Goal: Navigation & Orientation: Find specific page/section

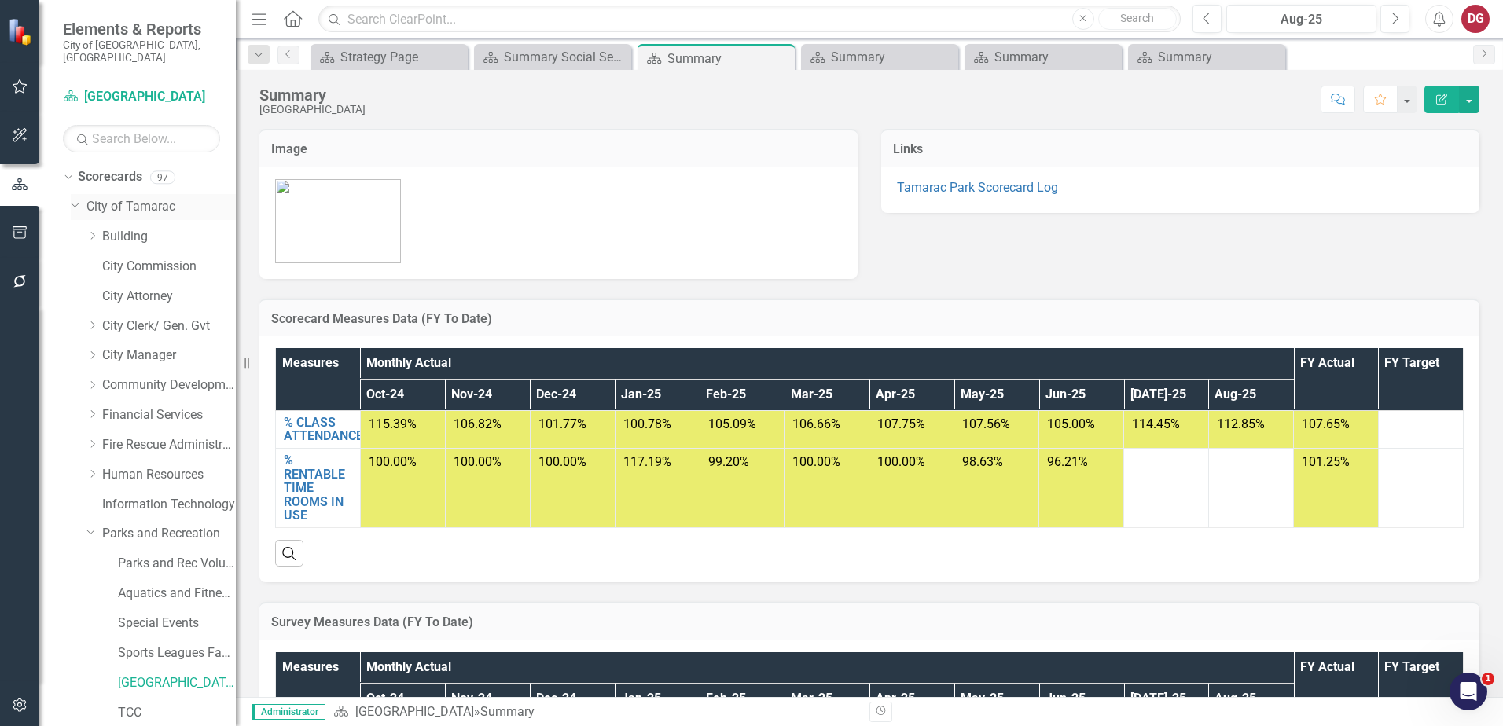
click at [75, 198] on icon "Dropdown" at bounding box center [75, 204] width 9 height 12
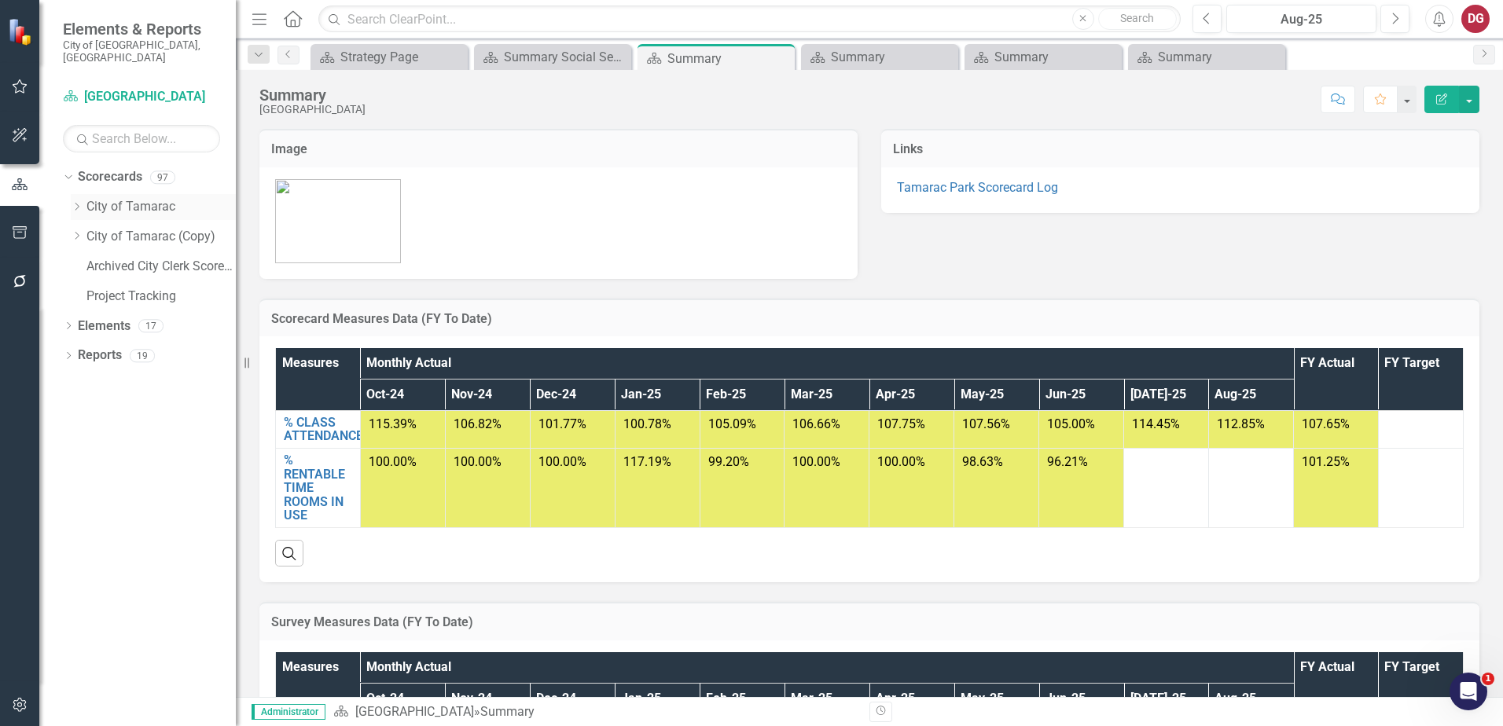
click at [97, 198] on link "City of Tamarac" at bounding box center [160, 207] width 149 height 18
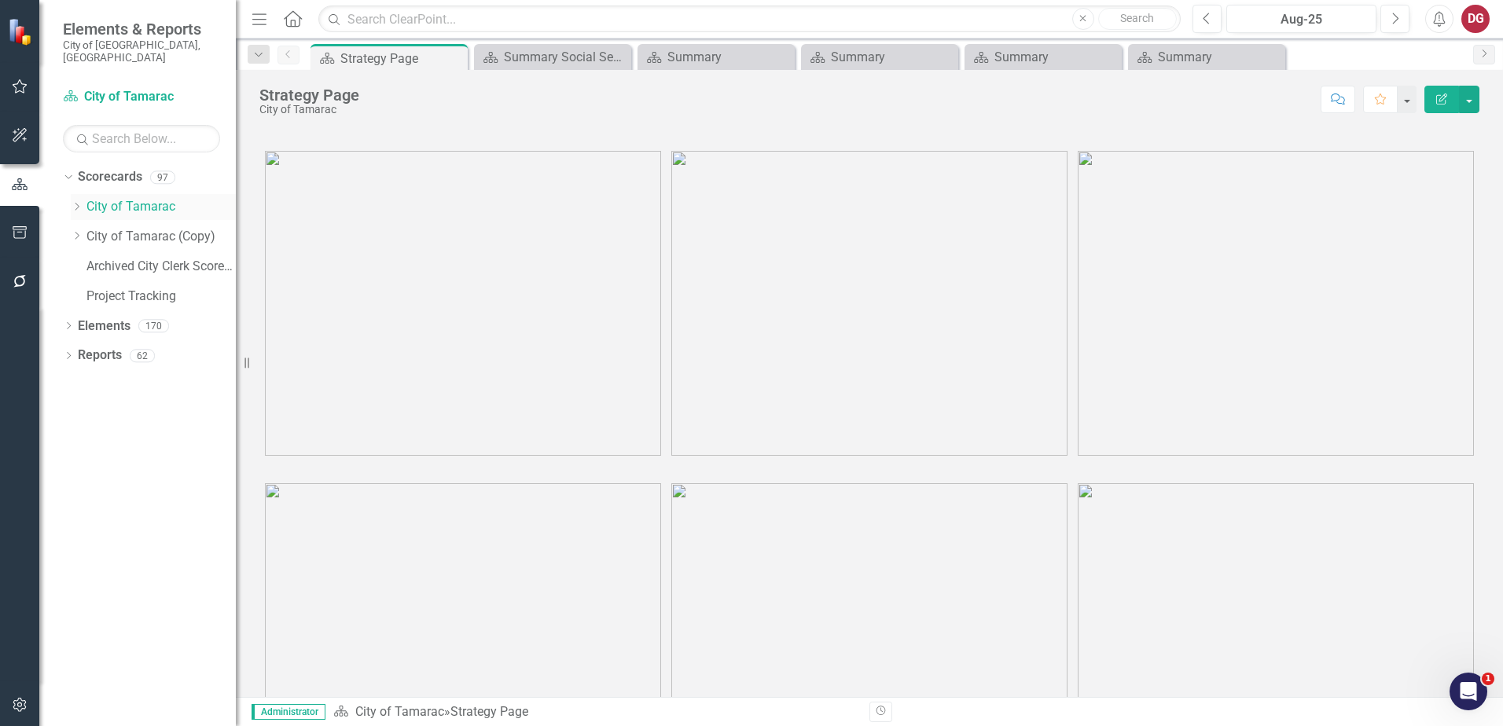
click at [79, 202] on icon "Dropdown" at bounding box center [77, 206] width 12 height 9
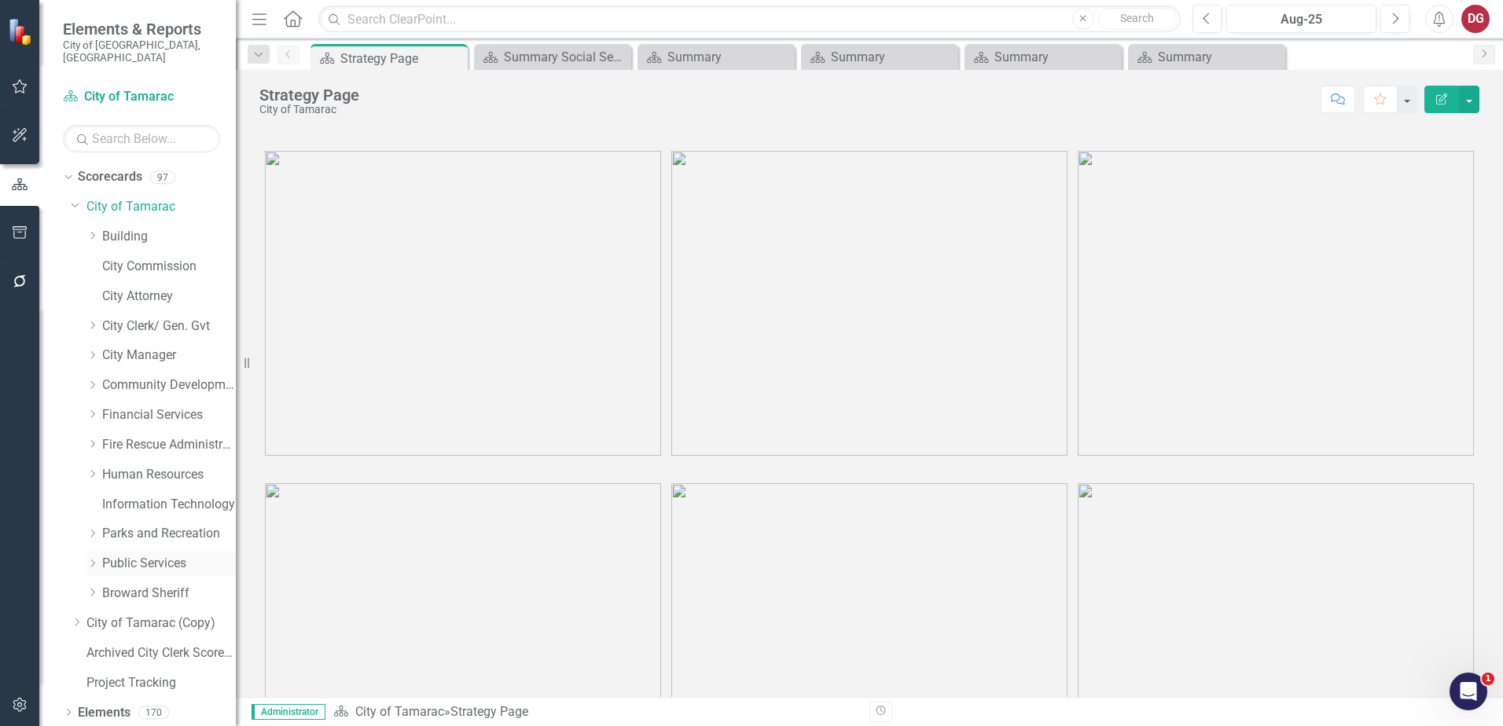
click at [92, 559] on icon "Dropdown" at bounding box center [92, 563] width 12 height 9
click at [120, 555] on link "Public Services" at bounding box center [169, 564] width 134 height 18
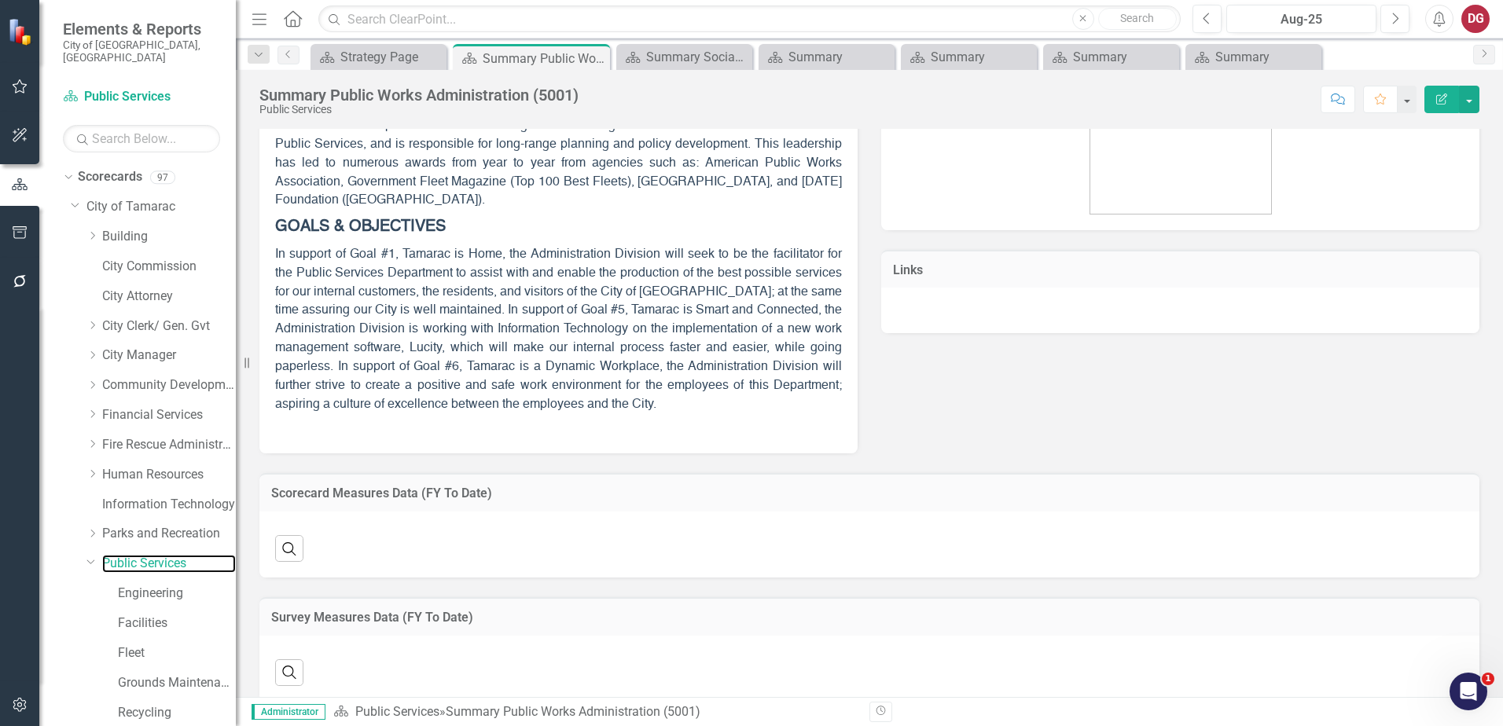
scroll to position [208, 0]
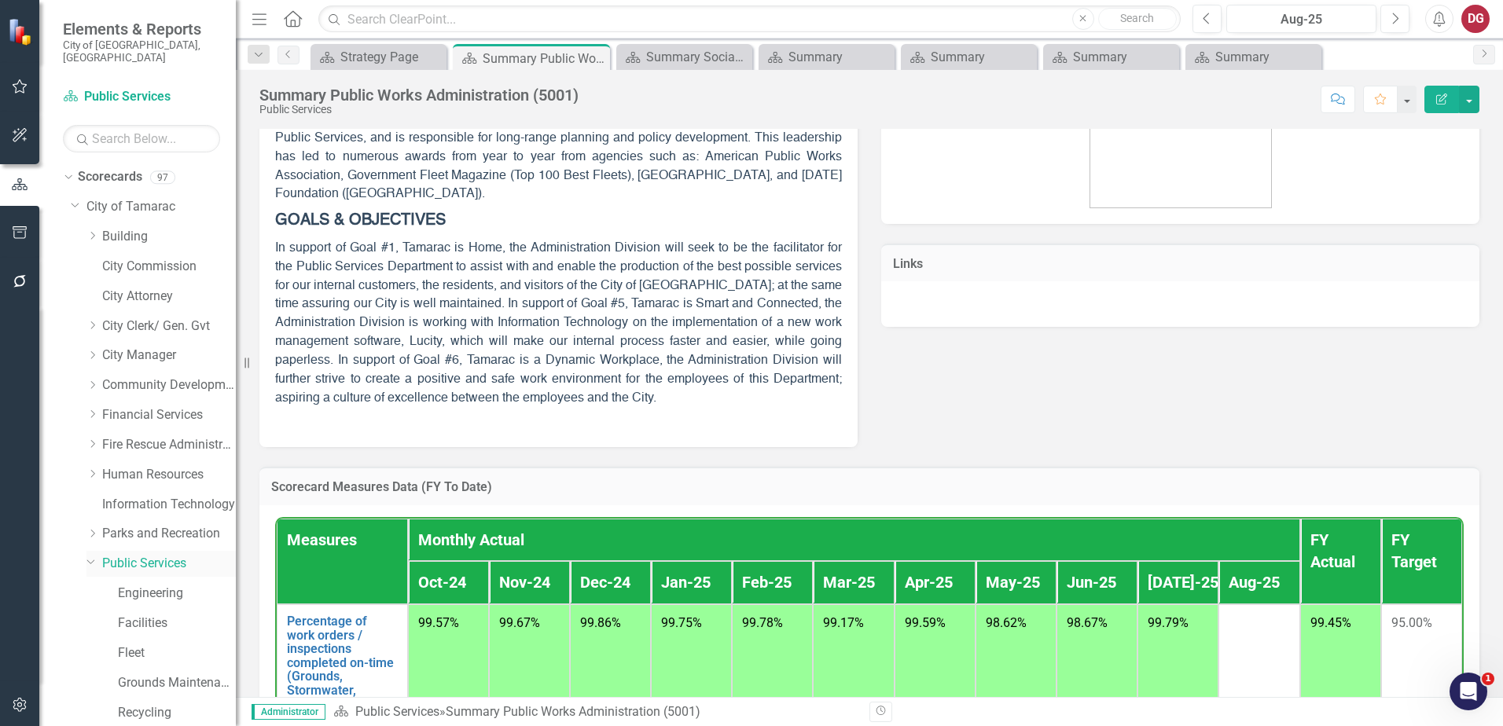
click at [170, 555] on link "Public Services" at bounding box center [169, 564] width 134 height 18
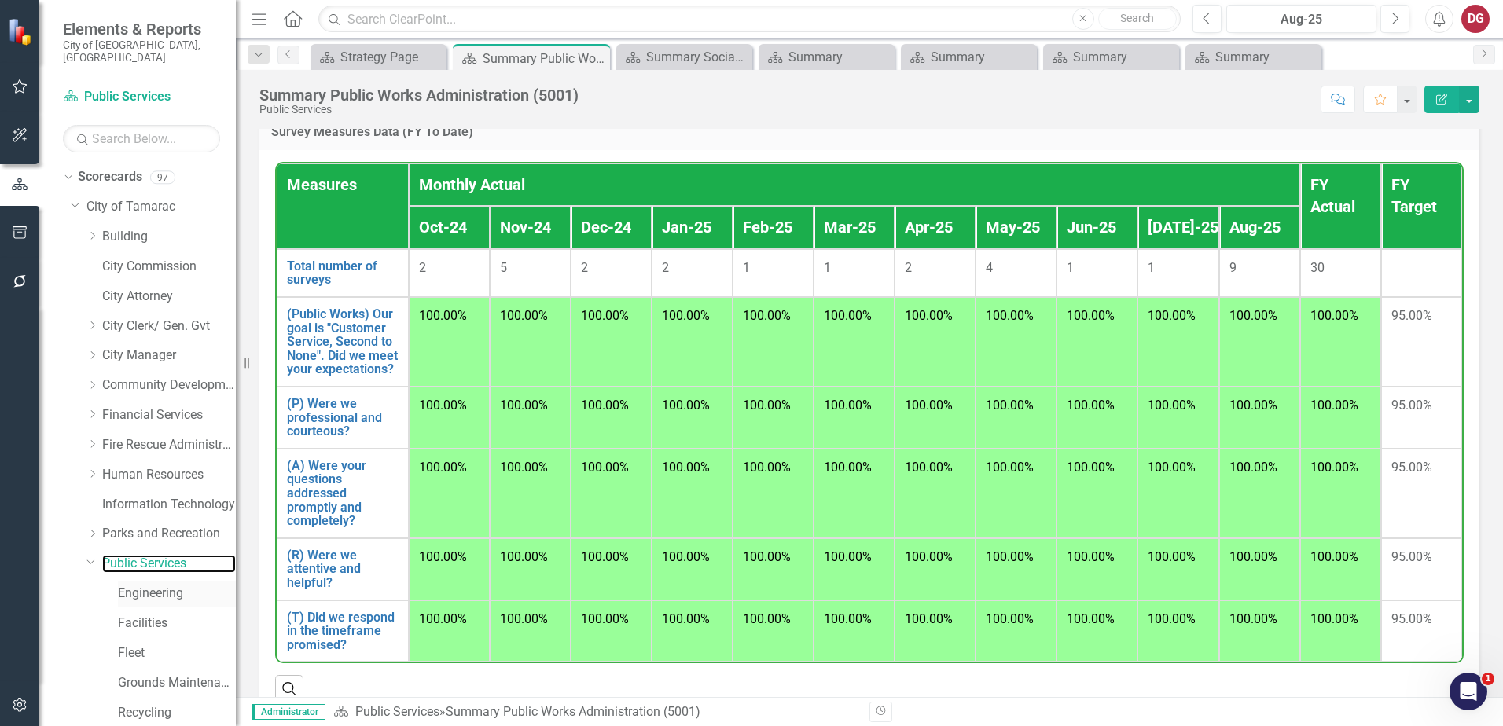
scroll to position [1254, 0]
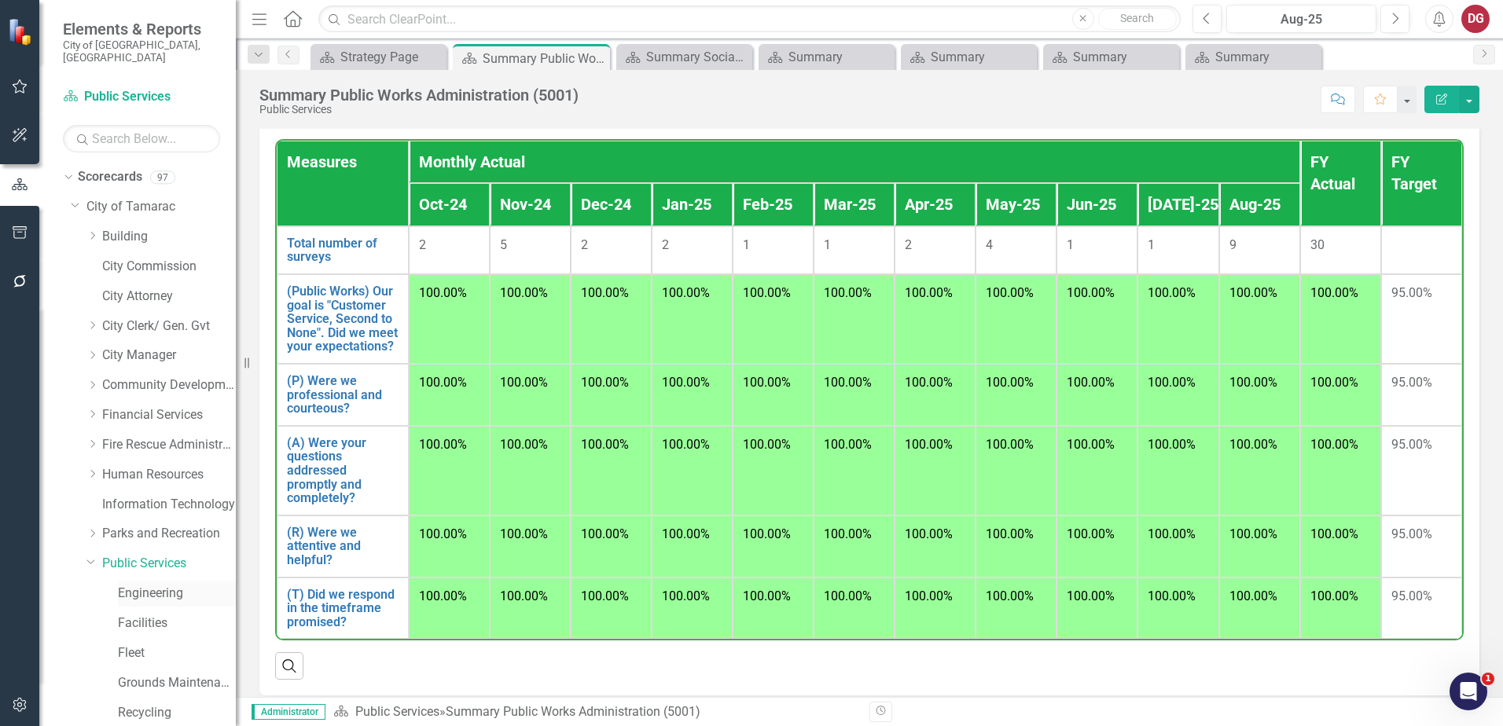
click at [146, 586] on link "Engineering" at bounding box center [177, 594] width 118 height 18
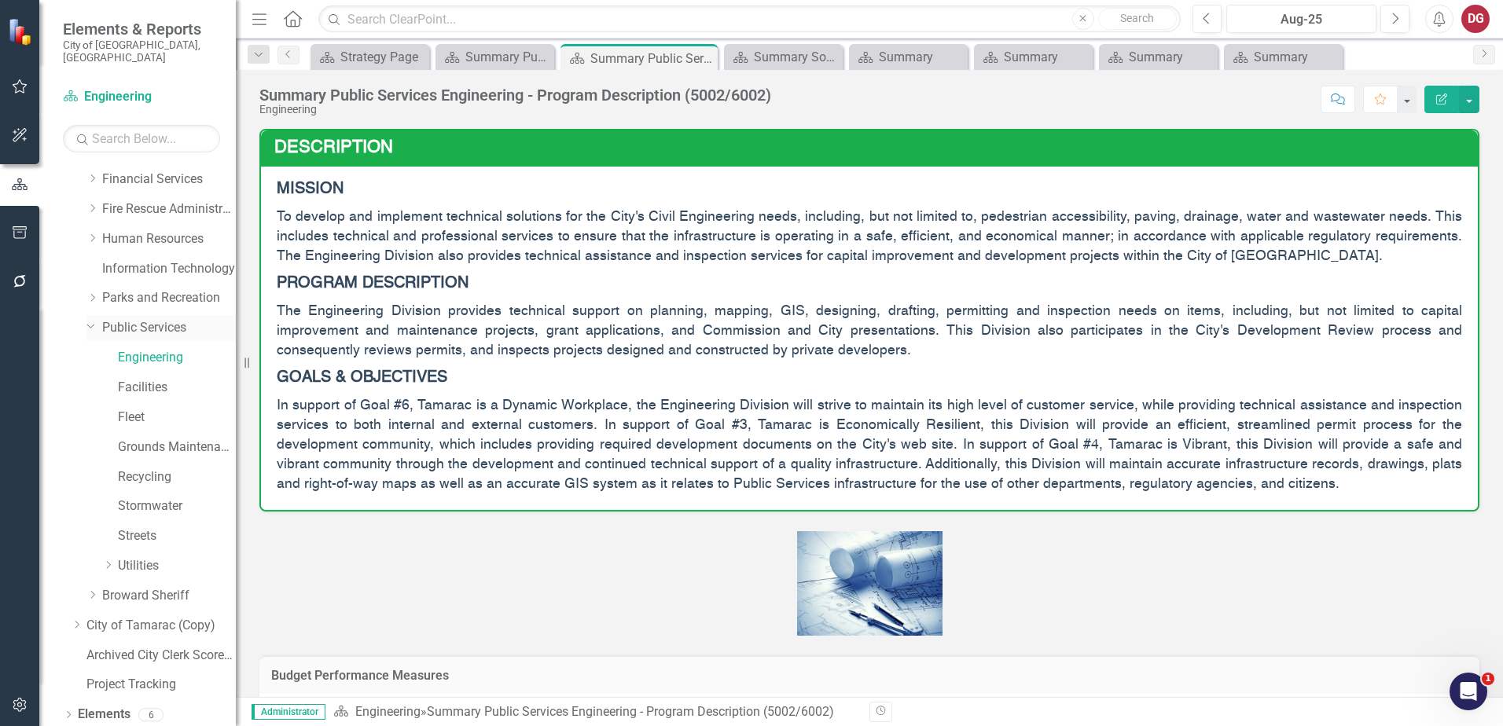
click at [134, 319] on link "Public Services" at bounding box center [169, 328] width 134 height 18
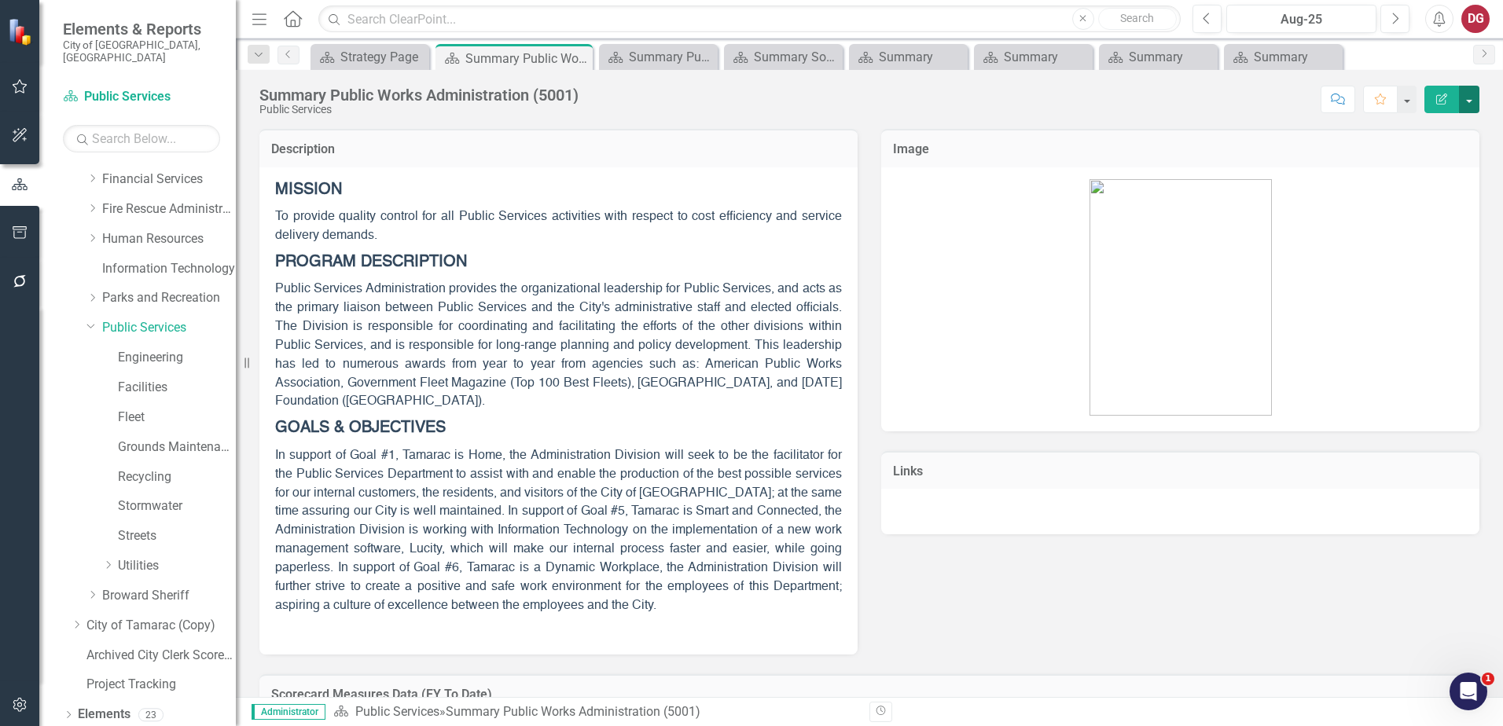
click at [1468, 98] on button "button" at bounding box center [1469, 100] width 20 height 28
click at [1256, 570] on div "Description MISSION To provide quality control for all Public Services activiti…" at bounding box center [869, 381] width 1243 height 545
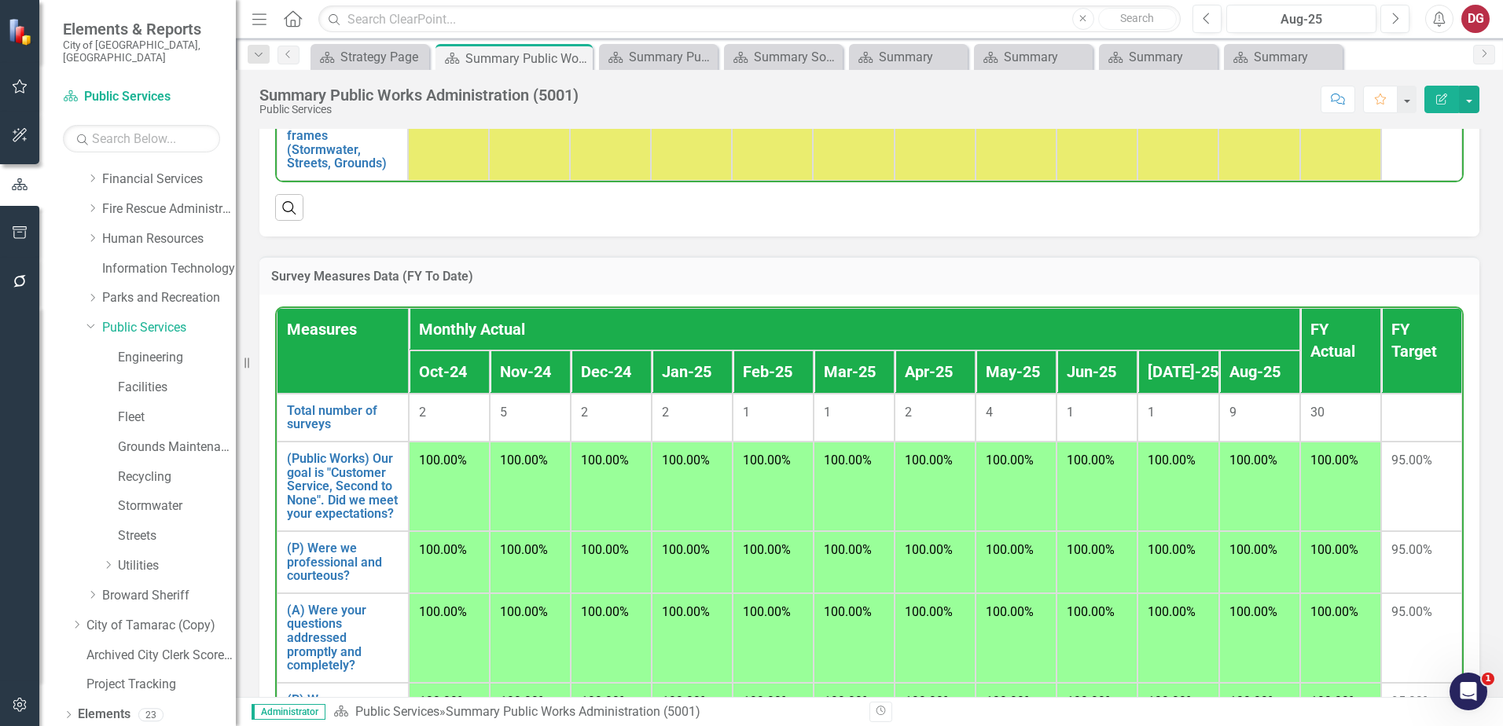
scroll to position [1254, 0]
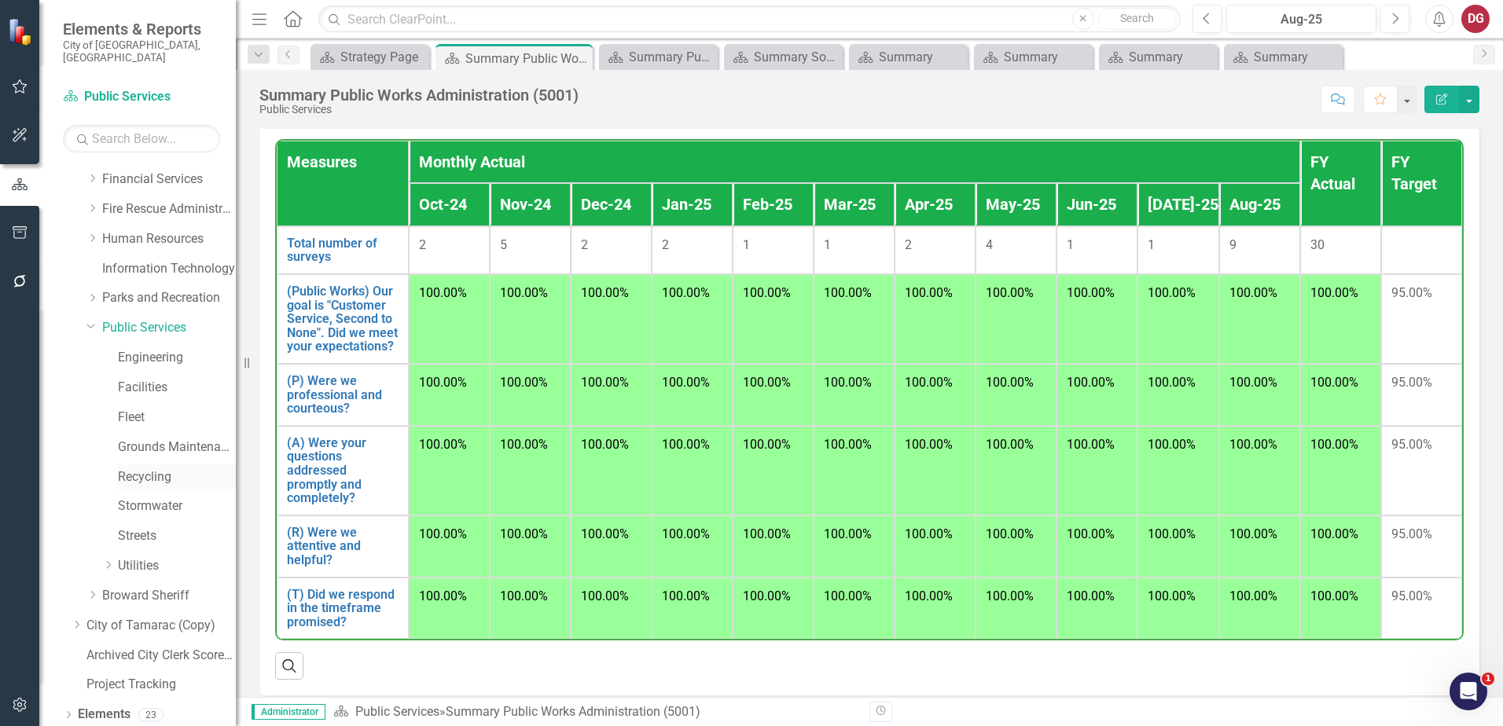
click at [142, 468] on link "Recycling" at bounding box center [177, 477] width 118 height 18
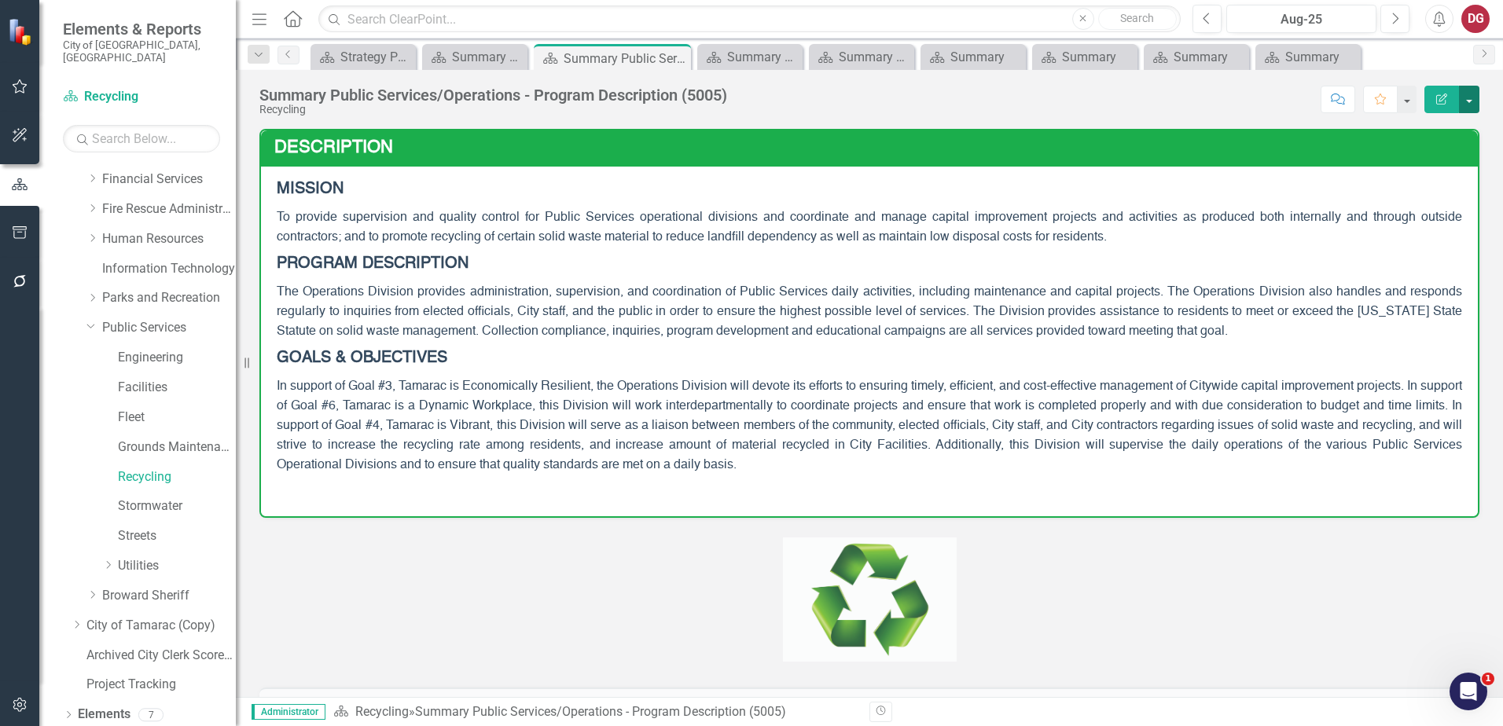
click at [1473, 105] on button "button" at bounding box center [1469, 100] width 20 height 28
click at [1410, 164] on link "Edit Report Edit Layout" at bounding box center [1414, 157] width 127 height 29
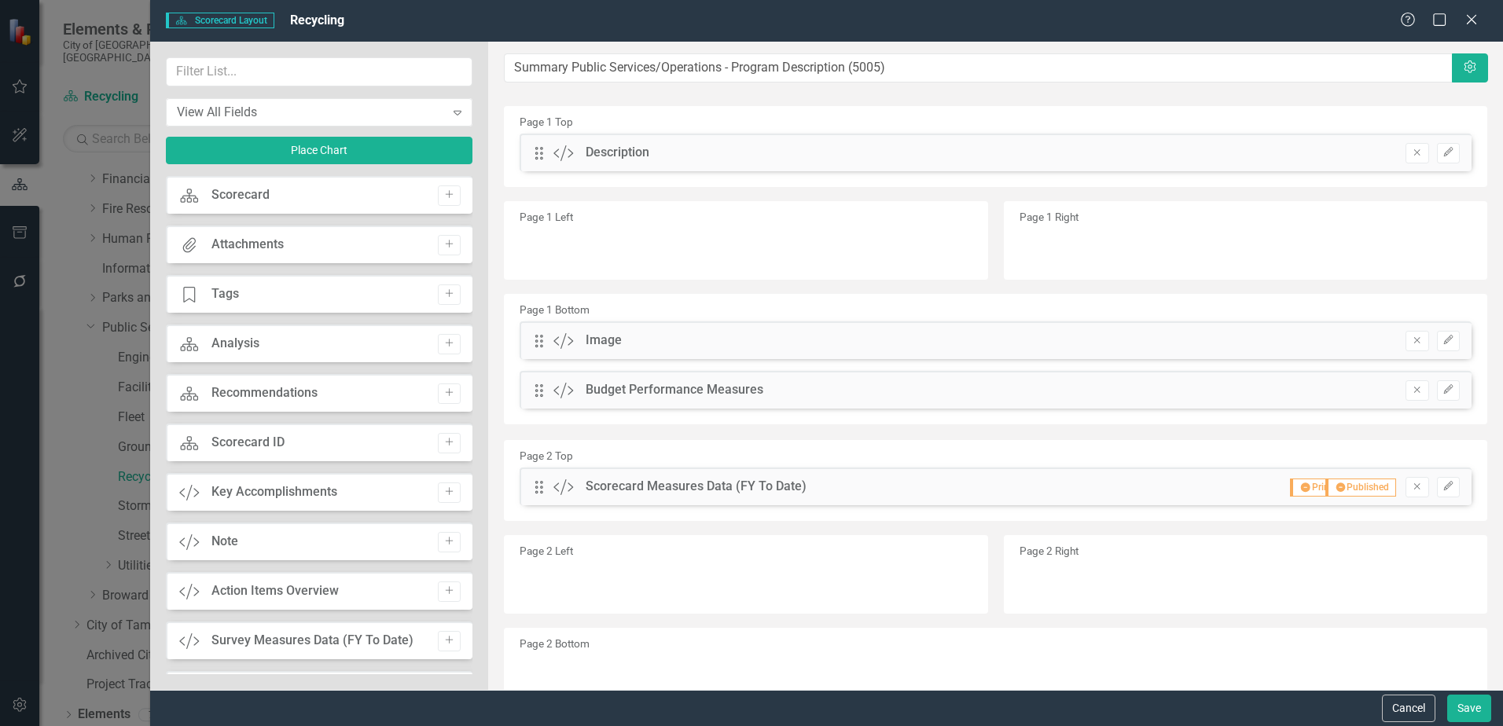
drag, startPoint x: 1419, startPoint y: 711, endPoint x: 1435, endPoint y: 631, distance: 81.1
click at [1419, 708] on button "Cancel" at bounding box center [1408, 709] width 53 height 28
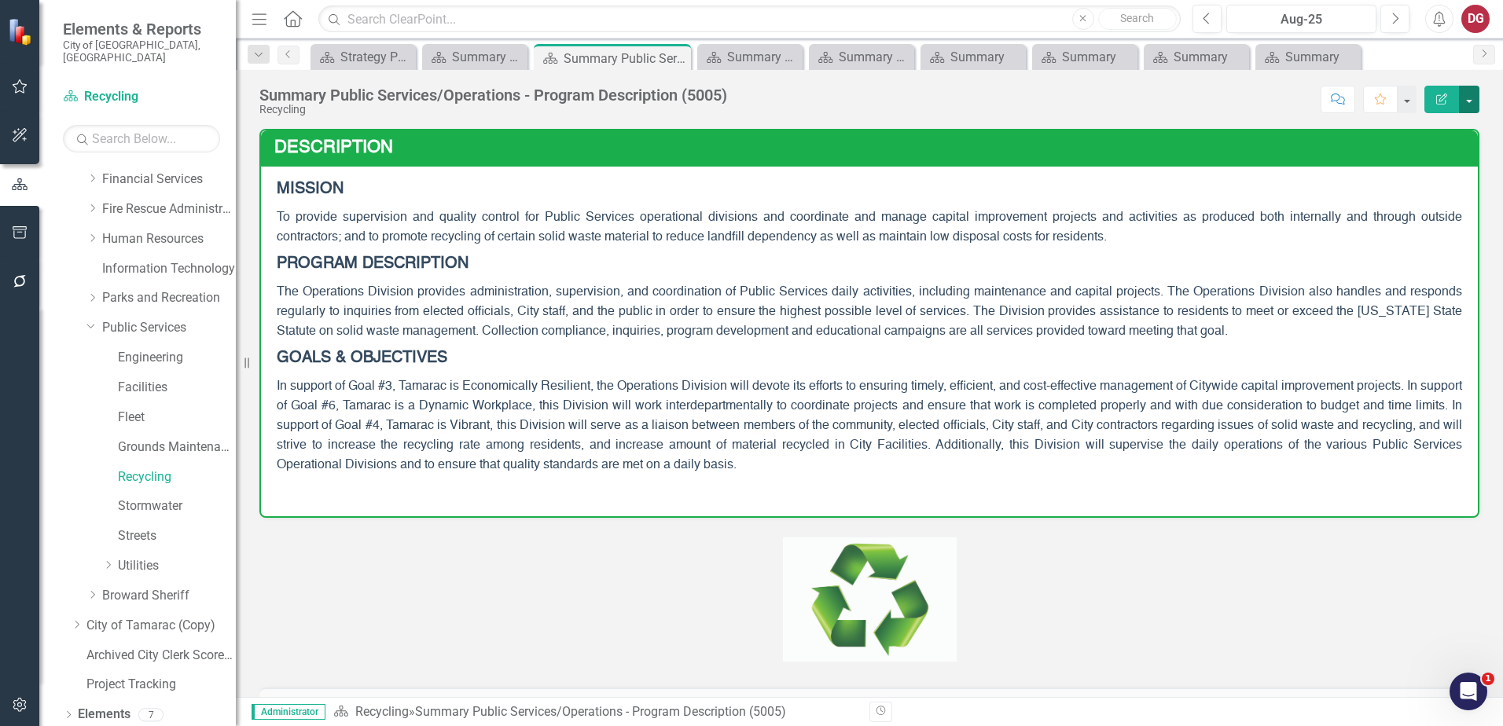
click at [1476, 101] on button "button" at bounding box center [1469, 100] width 20 height 28
click at [1452, 130] on link "Edit Edit Scorecard" at bounding box center [1414, 128] width 127 height 29
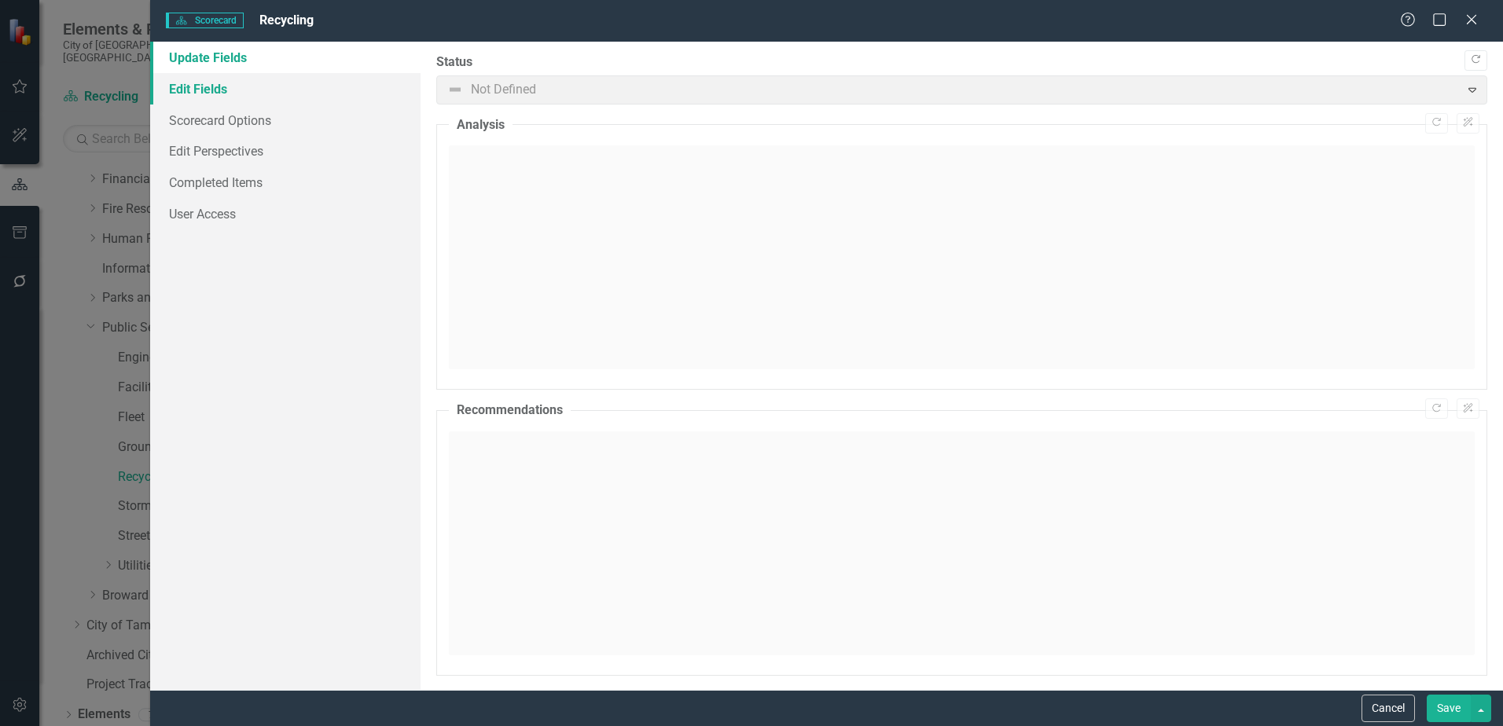
click at [209, 90] on link "Edit Fields" at bounding box center [285, 88] width 270 height 31
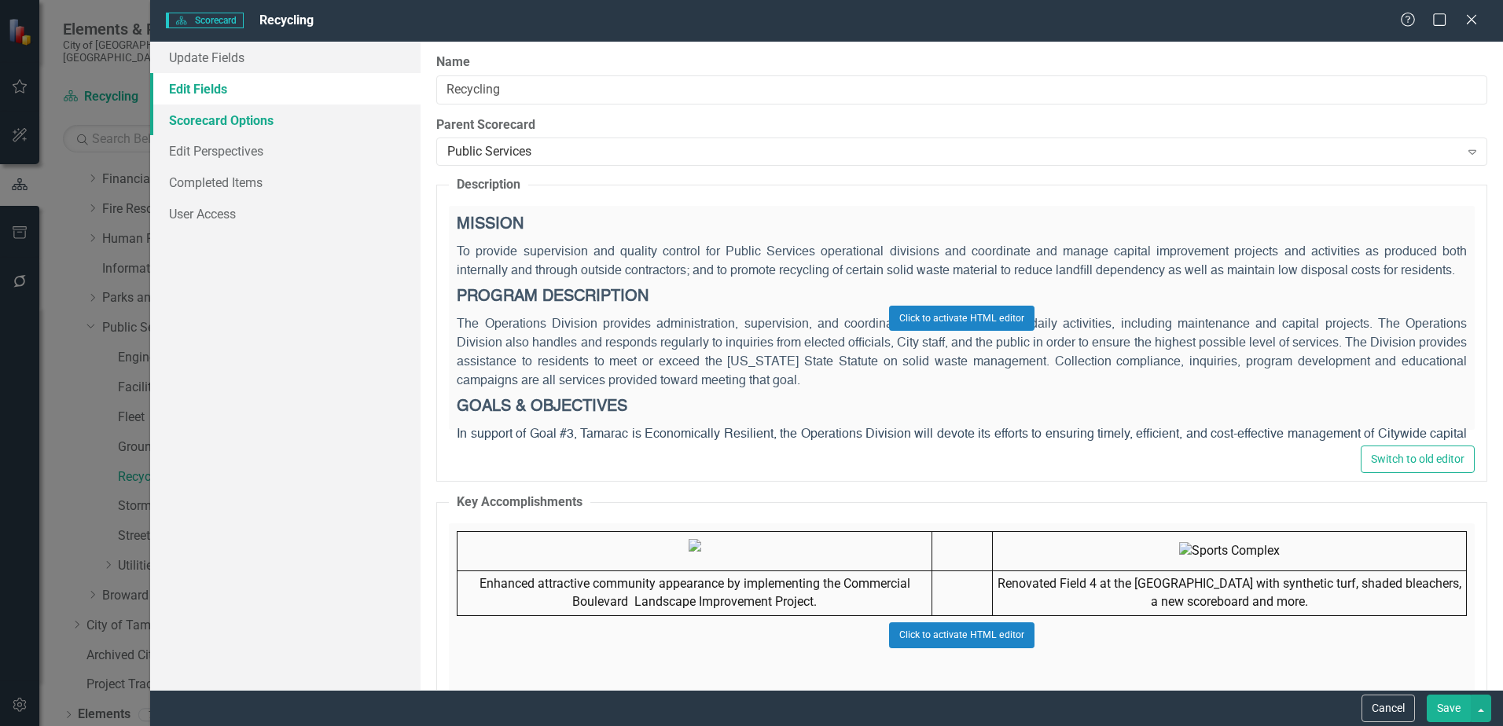
click at [205, 117] on link "Scorecard Options" at bounding box center [285, 120] width 270 height 31
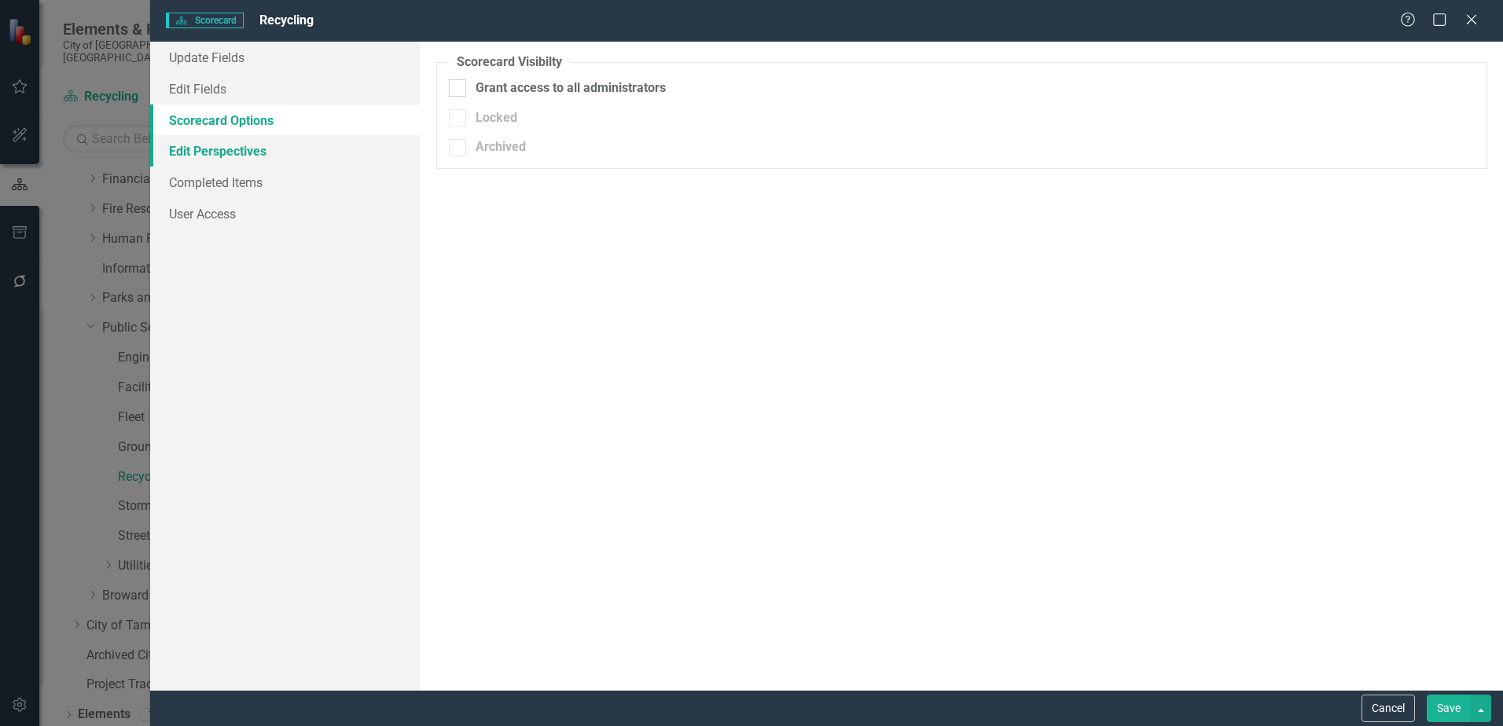
click at [201, 144] on link "Edit Perspectives" at bounding box center [285, 150] width 270 height 31
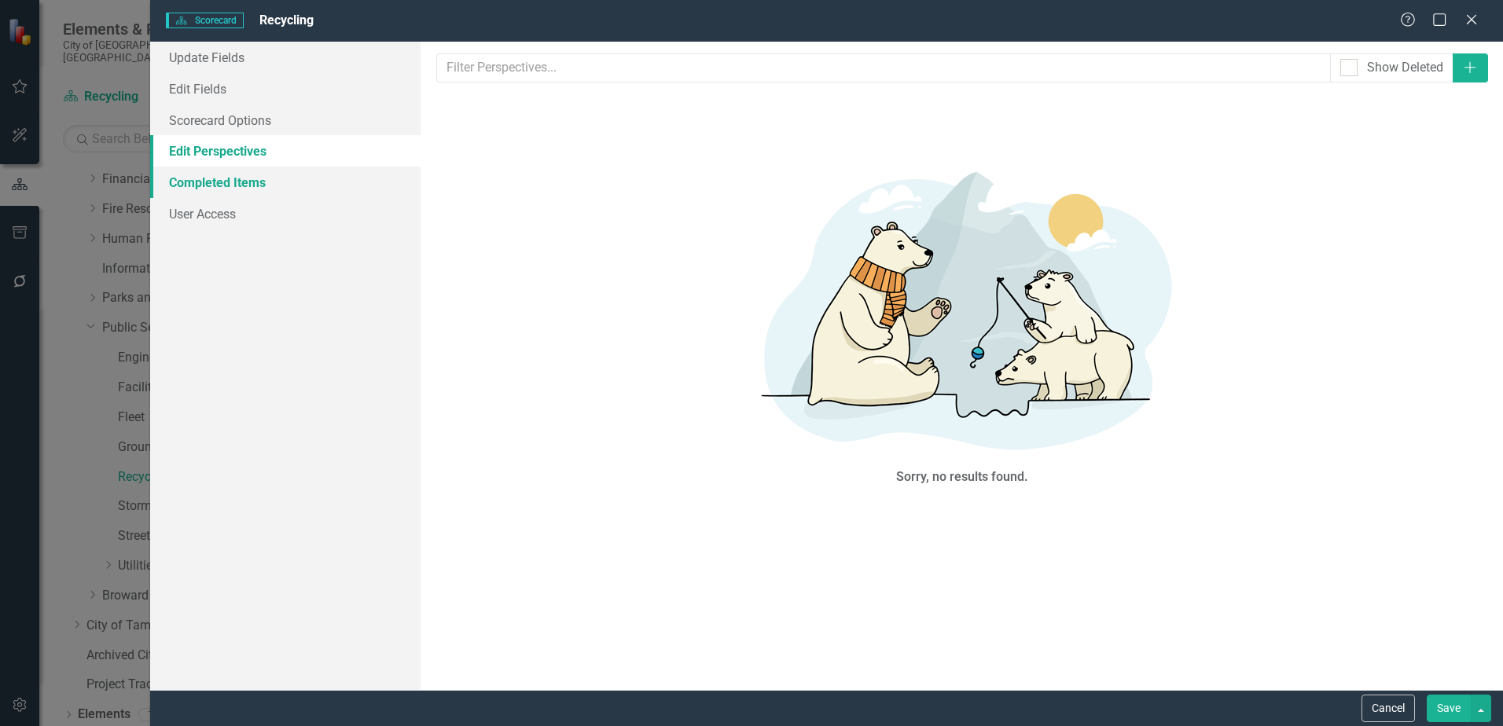
click at [198, 183] on link "Completed Items" at bounding box center [285, 182] width 270 height 31
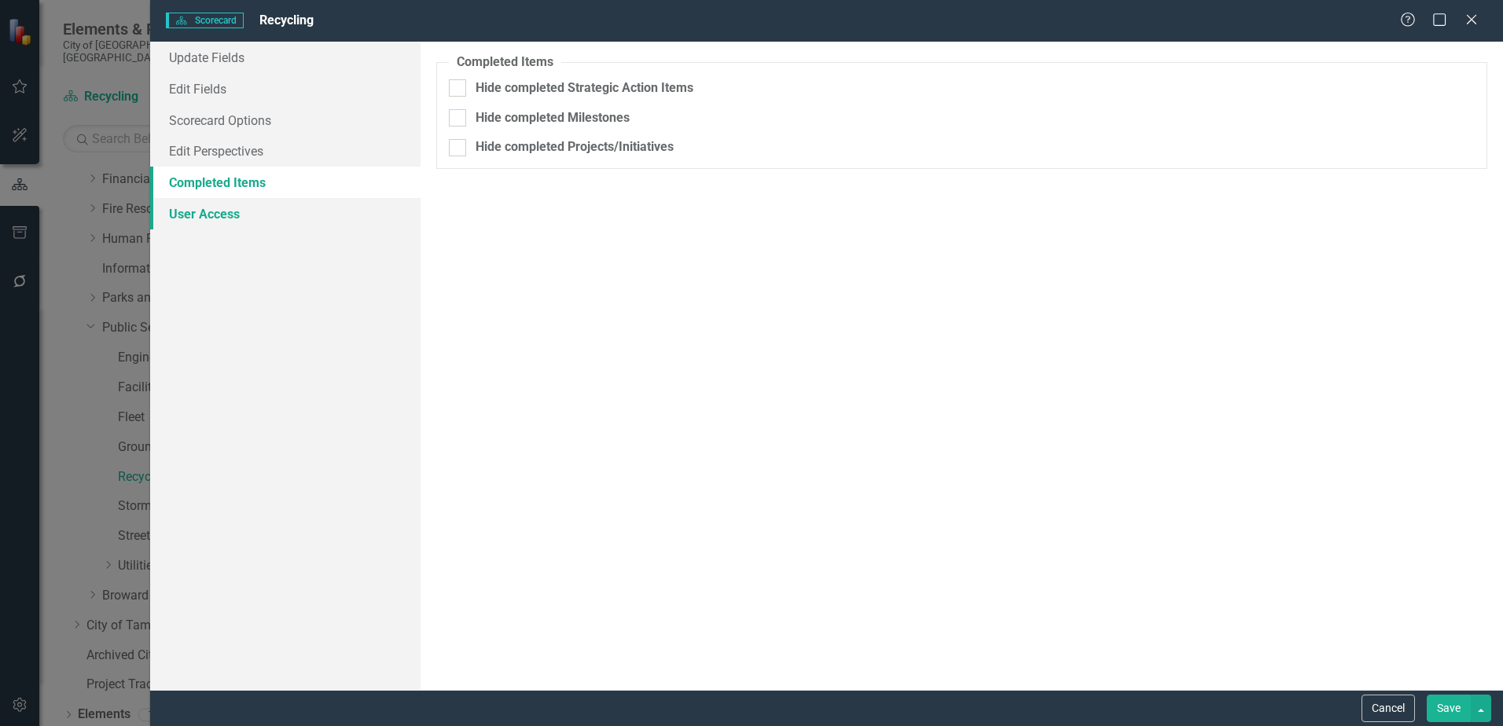
click at [202, 213] on link "User Access" at bounding box center [285, 213] width 270 height 31
click at [201, 63] on link "Update Fields" at bounding box center [285, 57] width 270 height 31
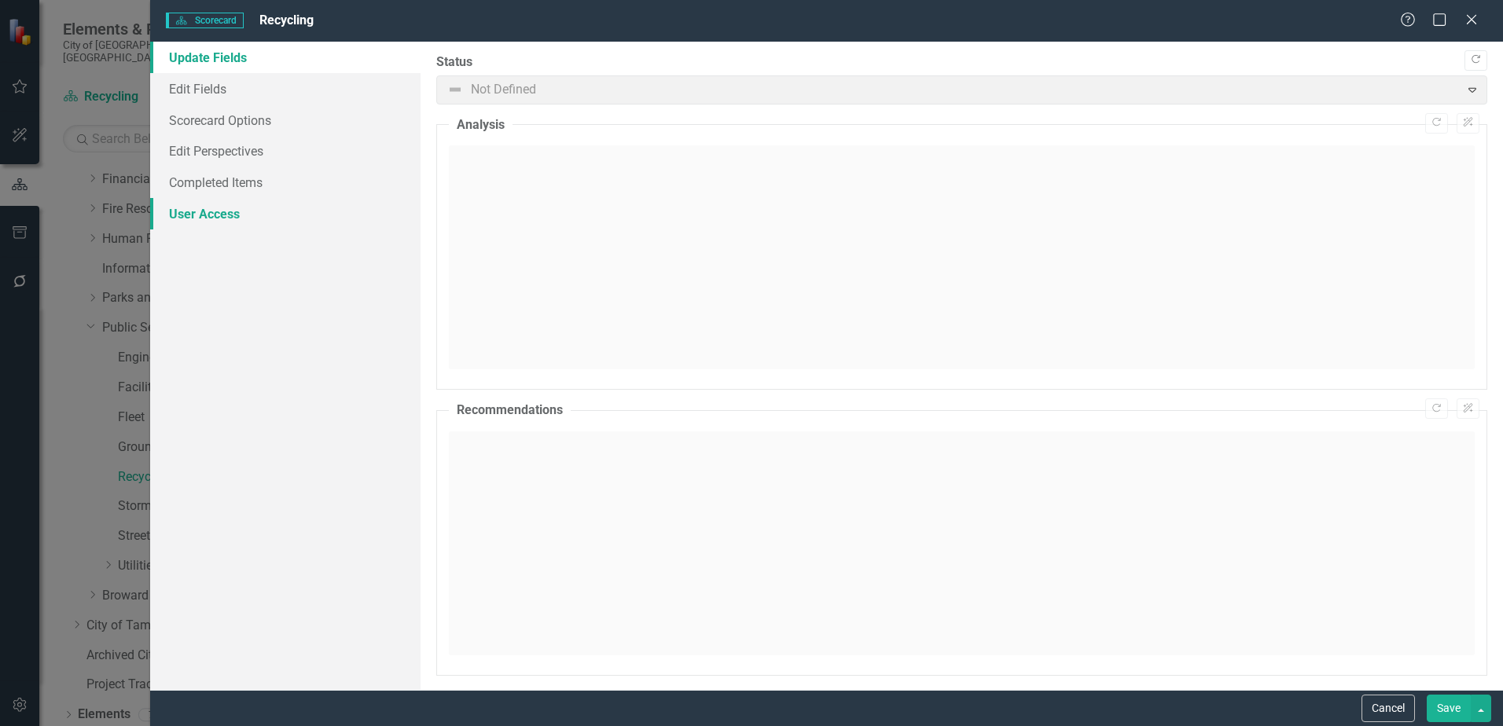
click at [200, 216] on link "User Access" at bounding box center [285, 213] width 270 height 31
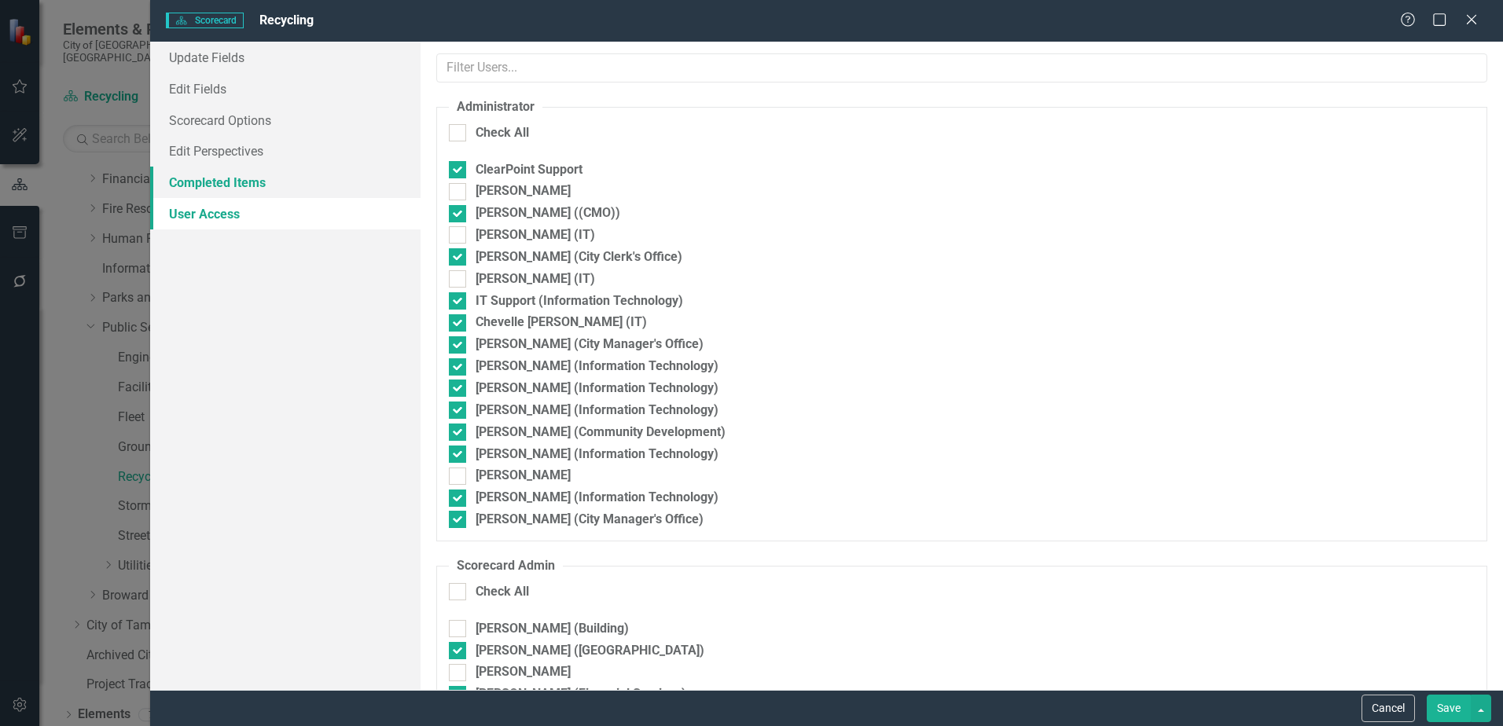
click at [230, 185] on link "Completed Items" at bounding box center [285, 182] width 270 height 31
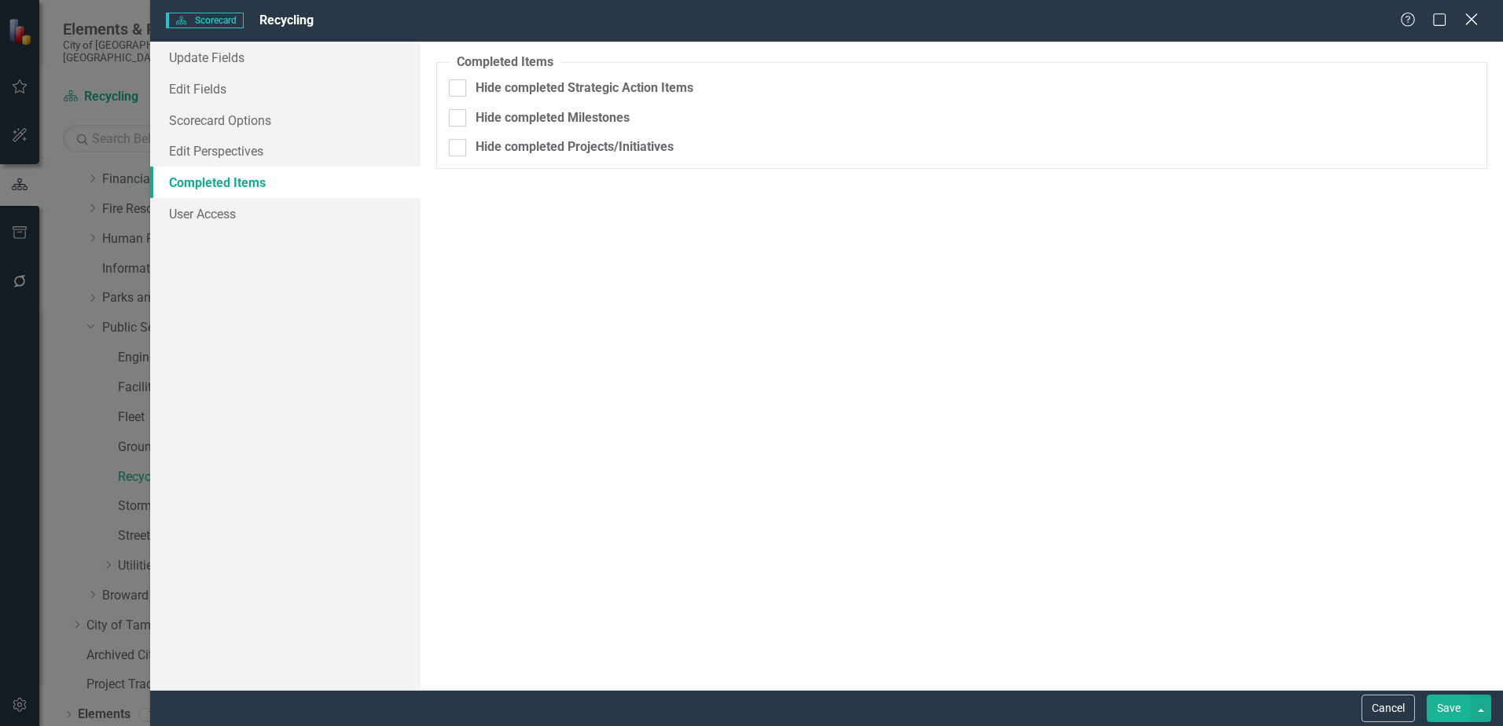
click at [1471, 23] on icon "Close" at bounding box center [1471, 19] width 20 height 15
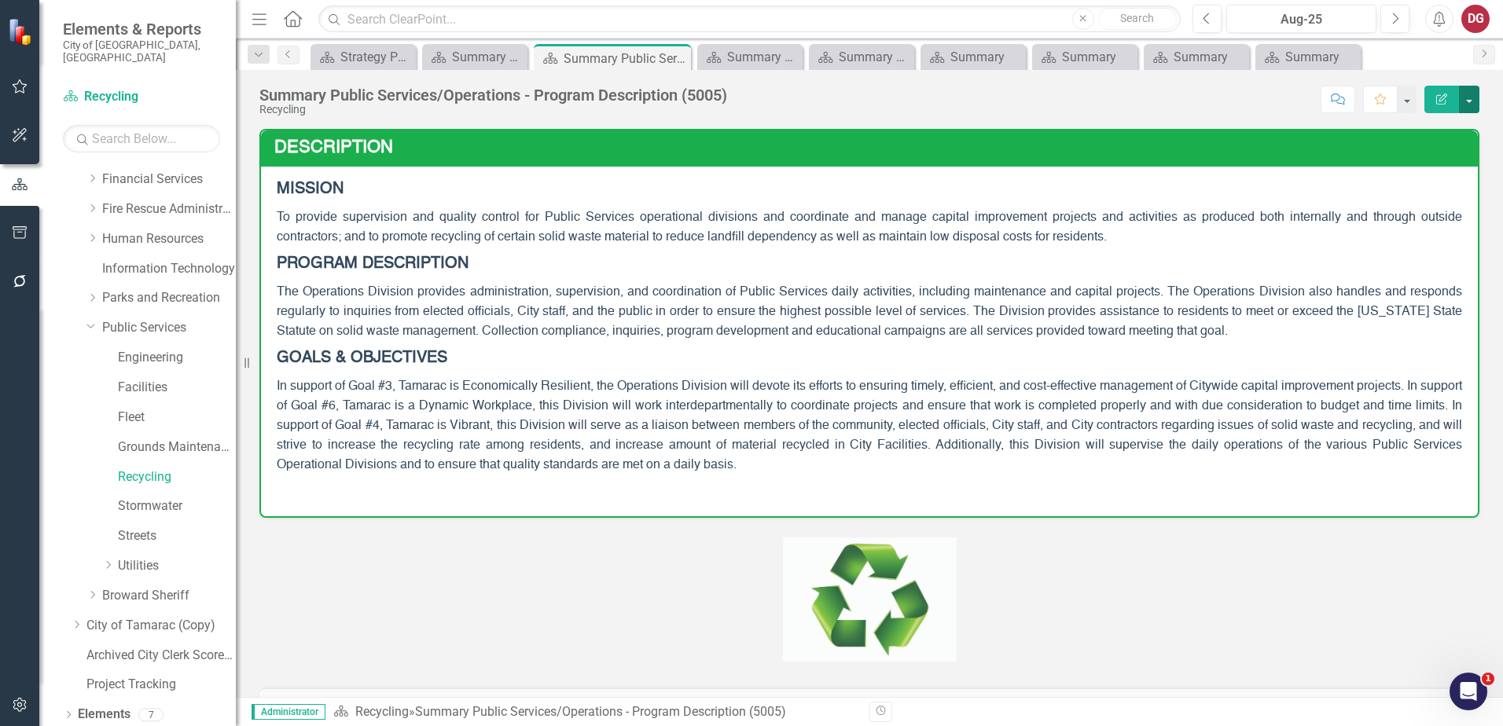
click at [1471, 92] on button "button" at bounding box center [1469, 100] width 20 height 28
click at [1422, 606] on p at bounding box center [869, 601] width 1220 height 127
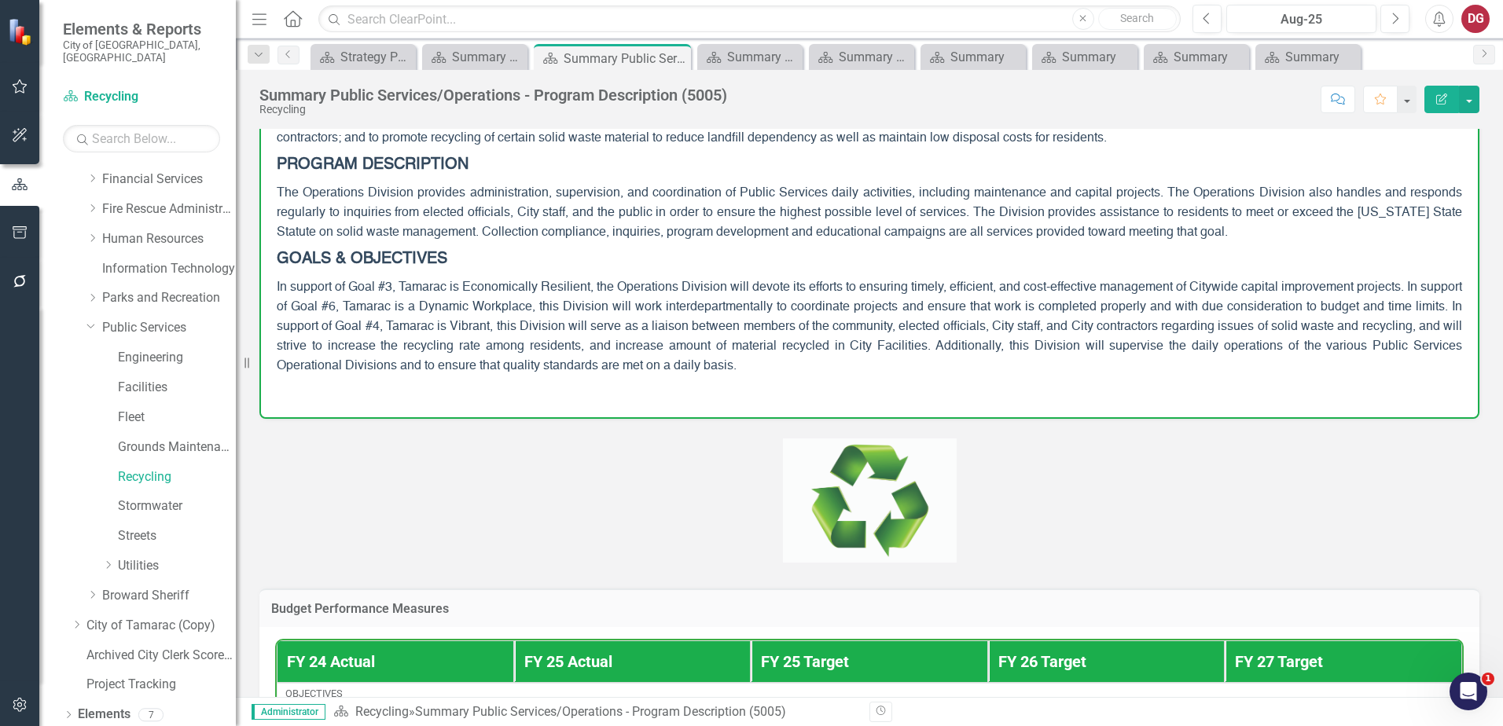
scroll to position [314, 0]
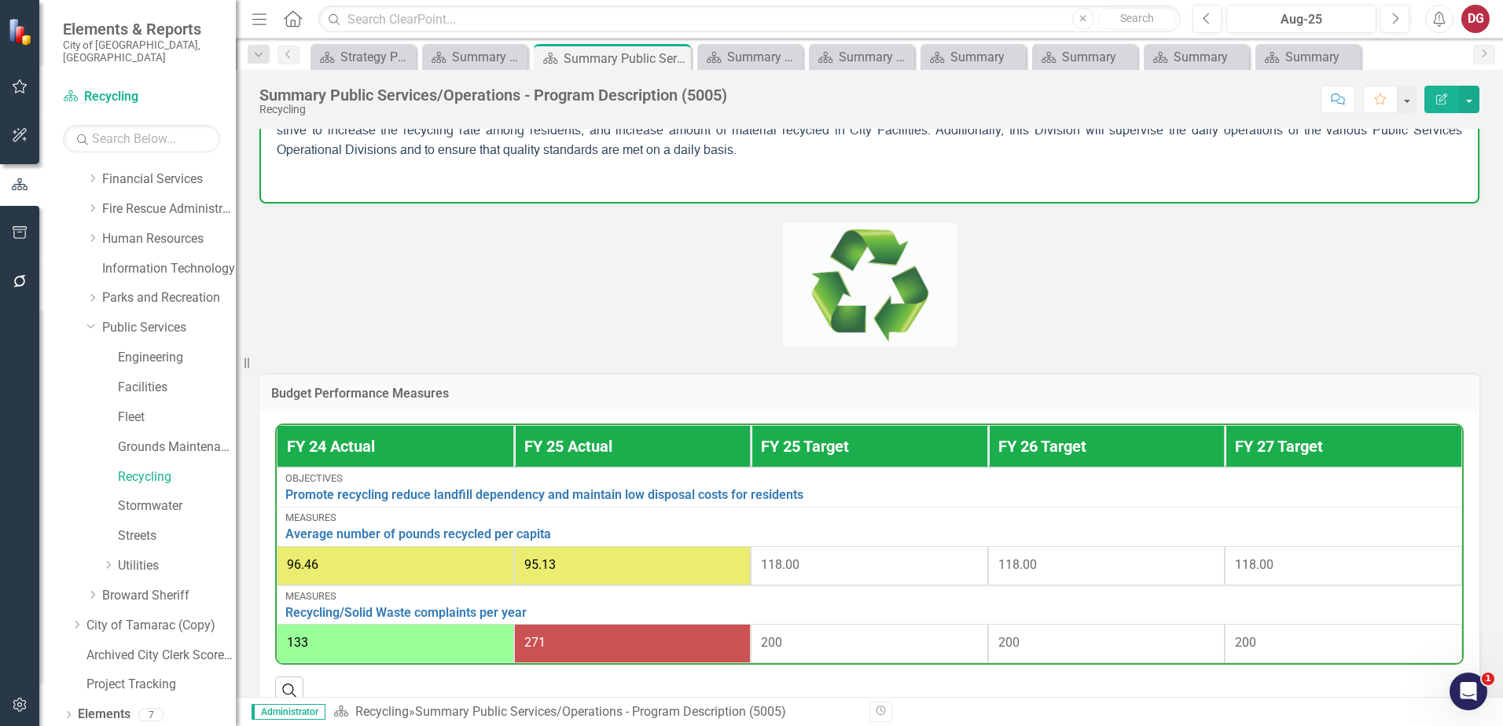
click at [1125, 401] on h3 "Budget Performance Measures" at bounding box center [869, 394] width 1196 height 14
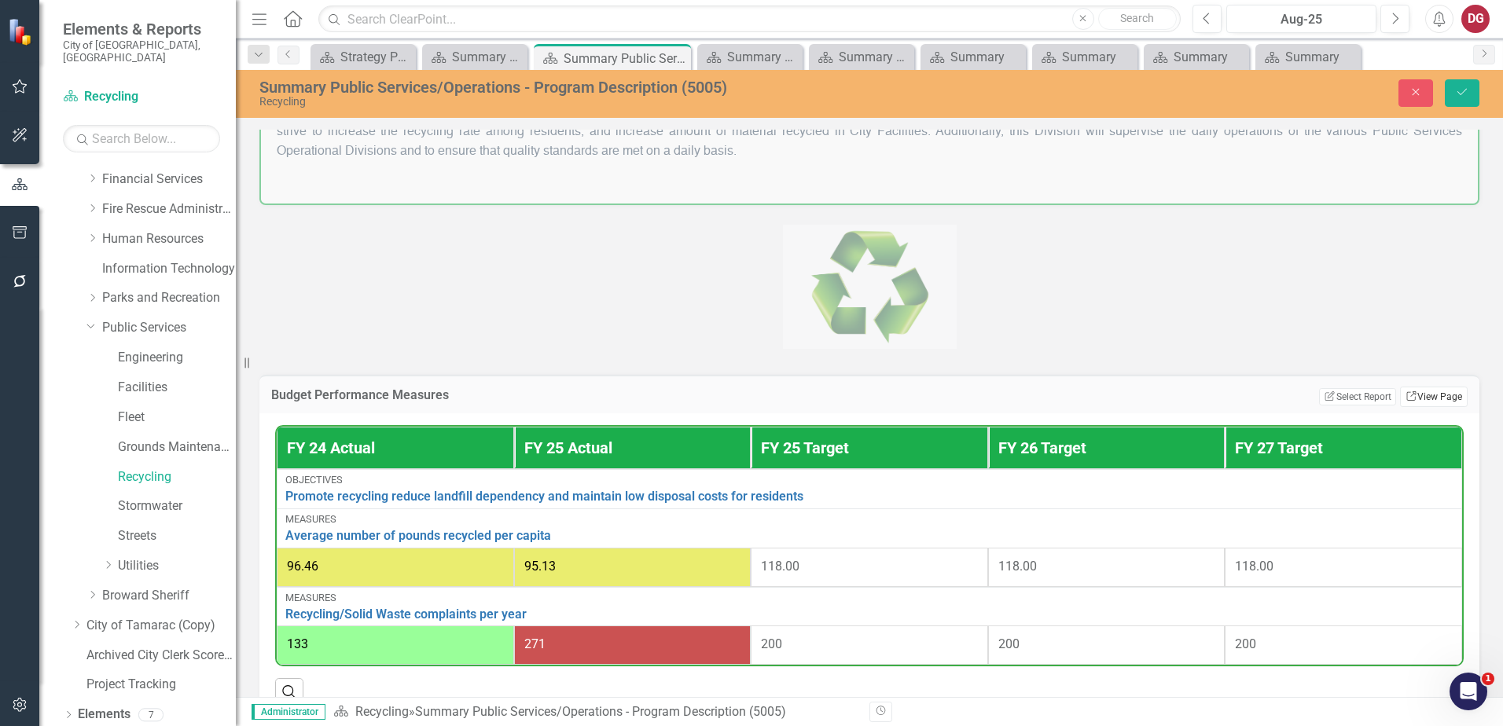
click at [1410, 399] on link "Link View Page" at bounding box center [1434, 397] width 68 height 20
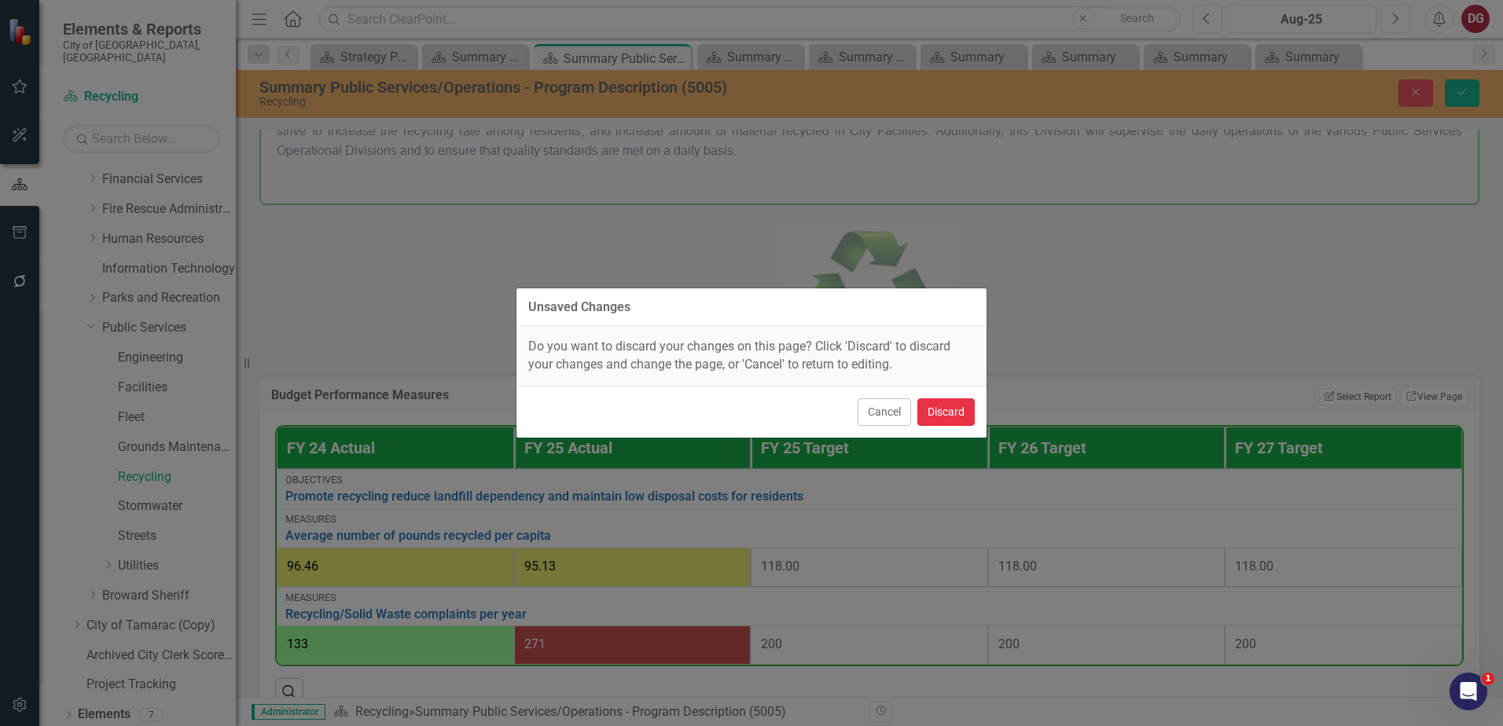
click at [931, 404] on button "Discard" at bounding box center [945, 412] width 57 height 28
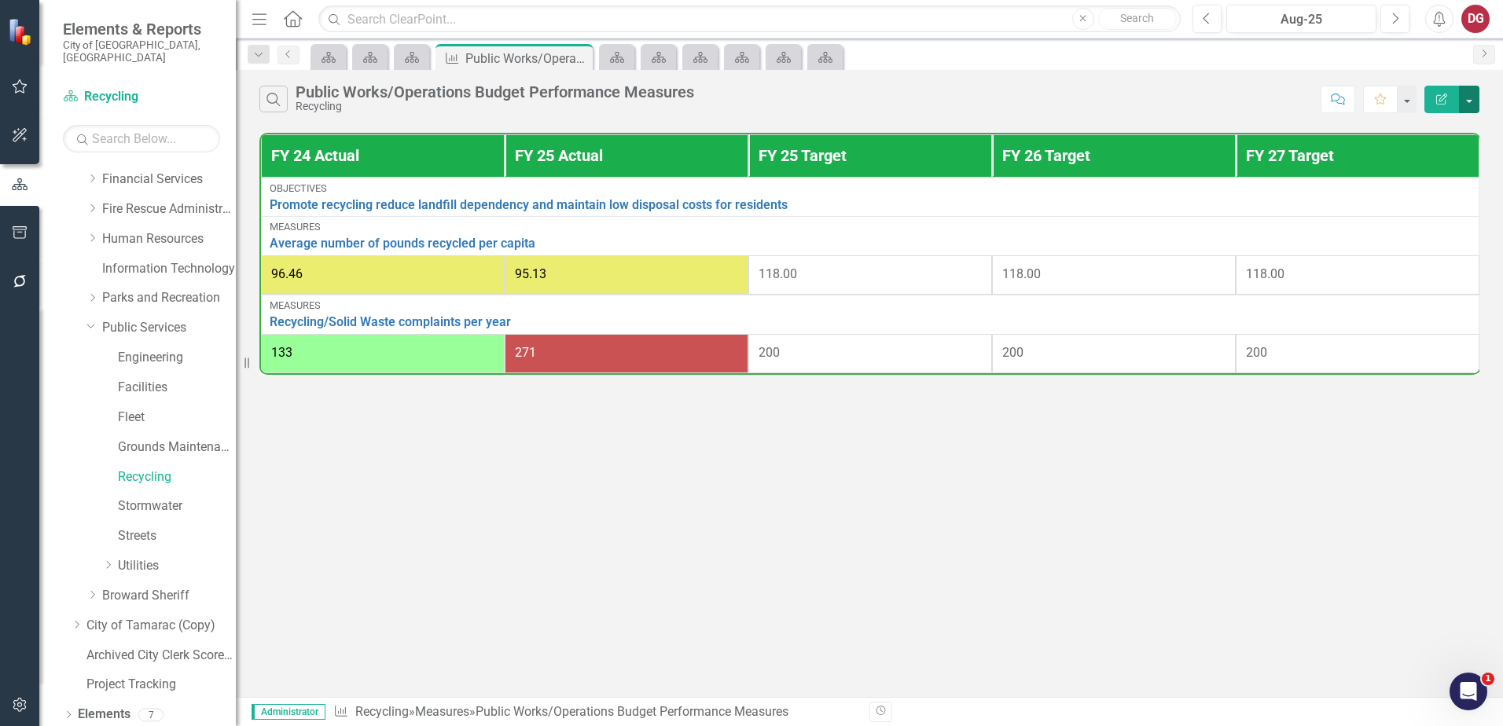
click at [1473, 103] on button "button" at bounding box center [1469, 100] width 20 height 28
drag, startPoint x: 1168, startPoint y: 588, endPoint x: 1145, endPoint y: 538, distance: 55.2
click at [1166, 579] on div "Search Public Works/Operations Budget Performance Measures Recycling Comment Fa…" at bounding box center [869, 383] width 1267 height 627
click at [421, 55] on link "Scorecard" at bounding box center [412, 57] width 28 height 20
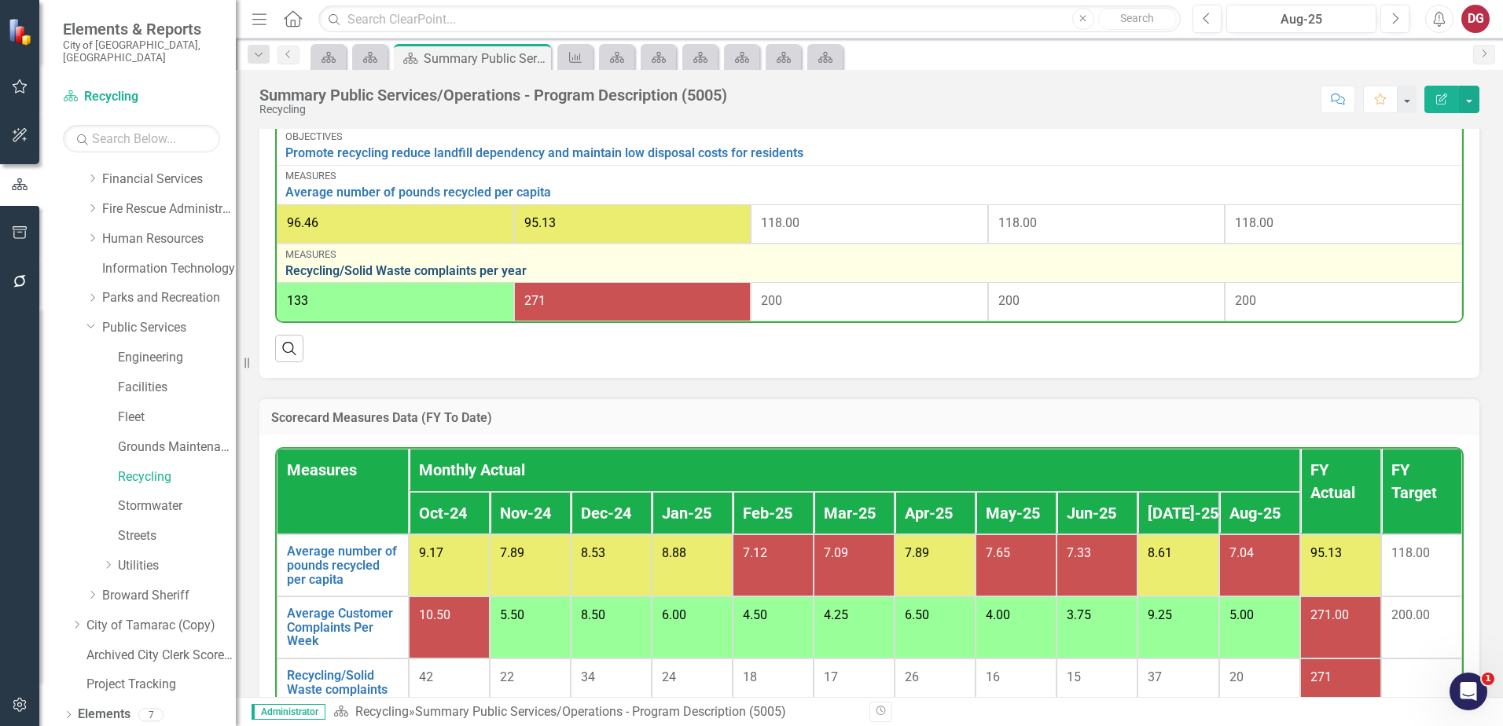
scroll to position [769, 0]
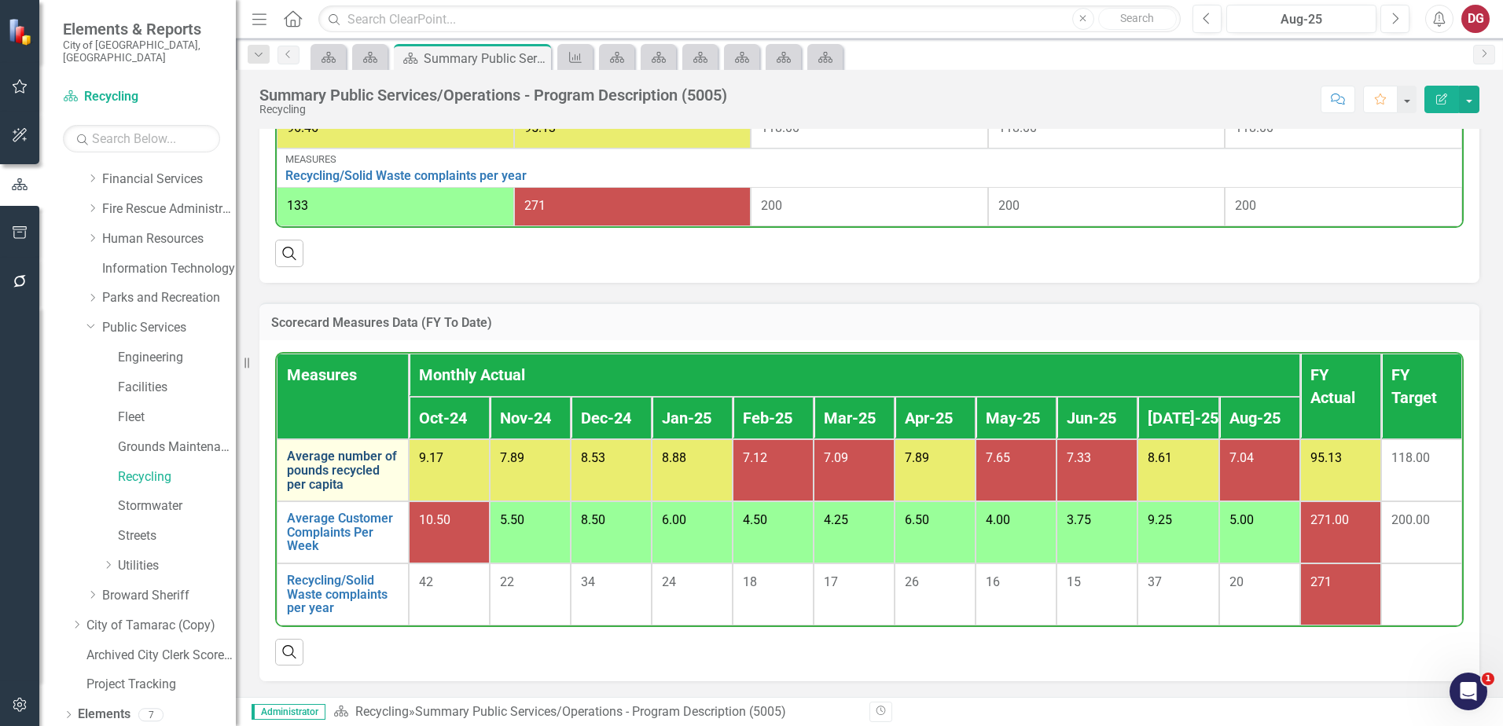
click at [336, 461] on link "Average number of pounds recycled per capita" at bounding box center [343, 471] width 112 height 42
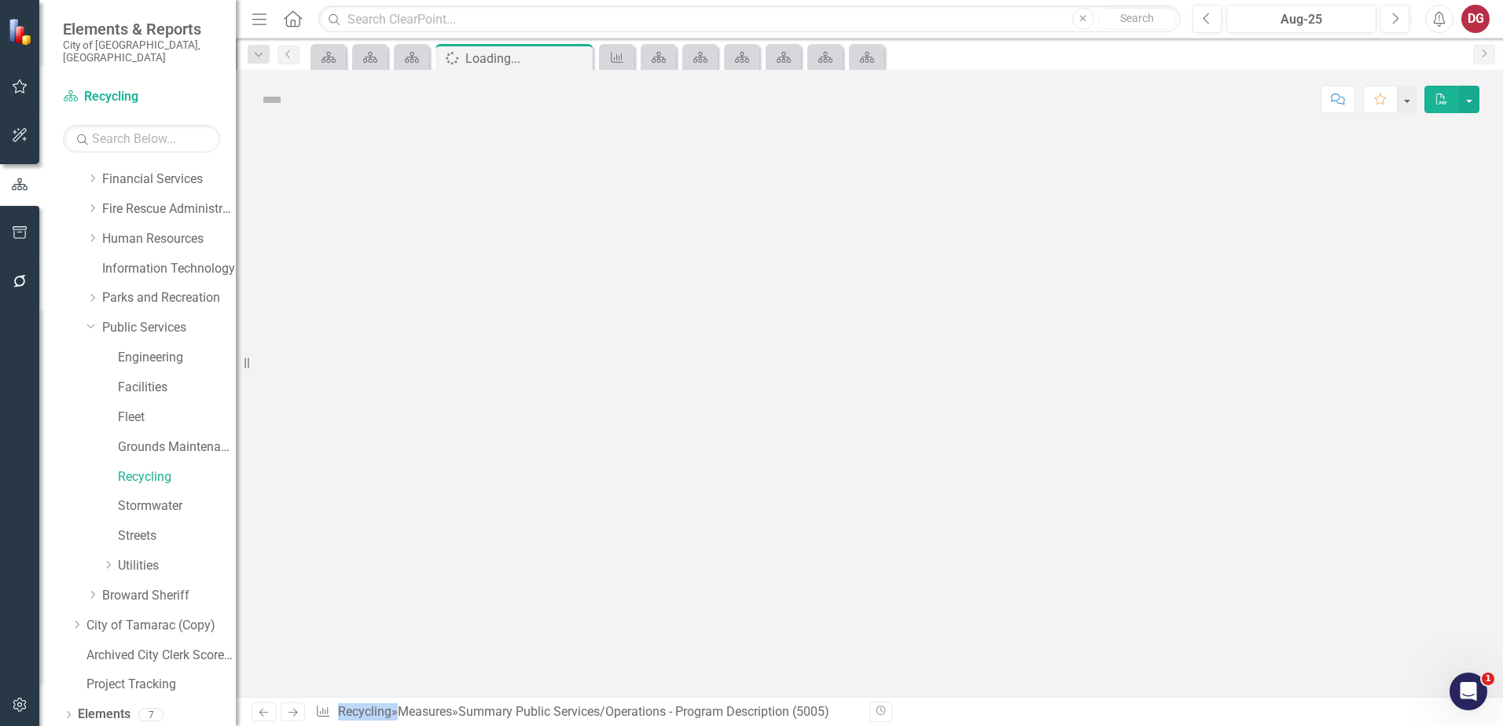
click at [336, 461] on div at bounding box center [869, 413] width 1267 height 568
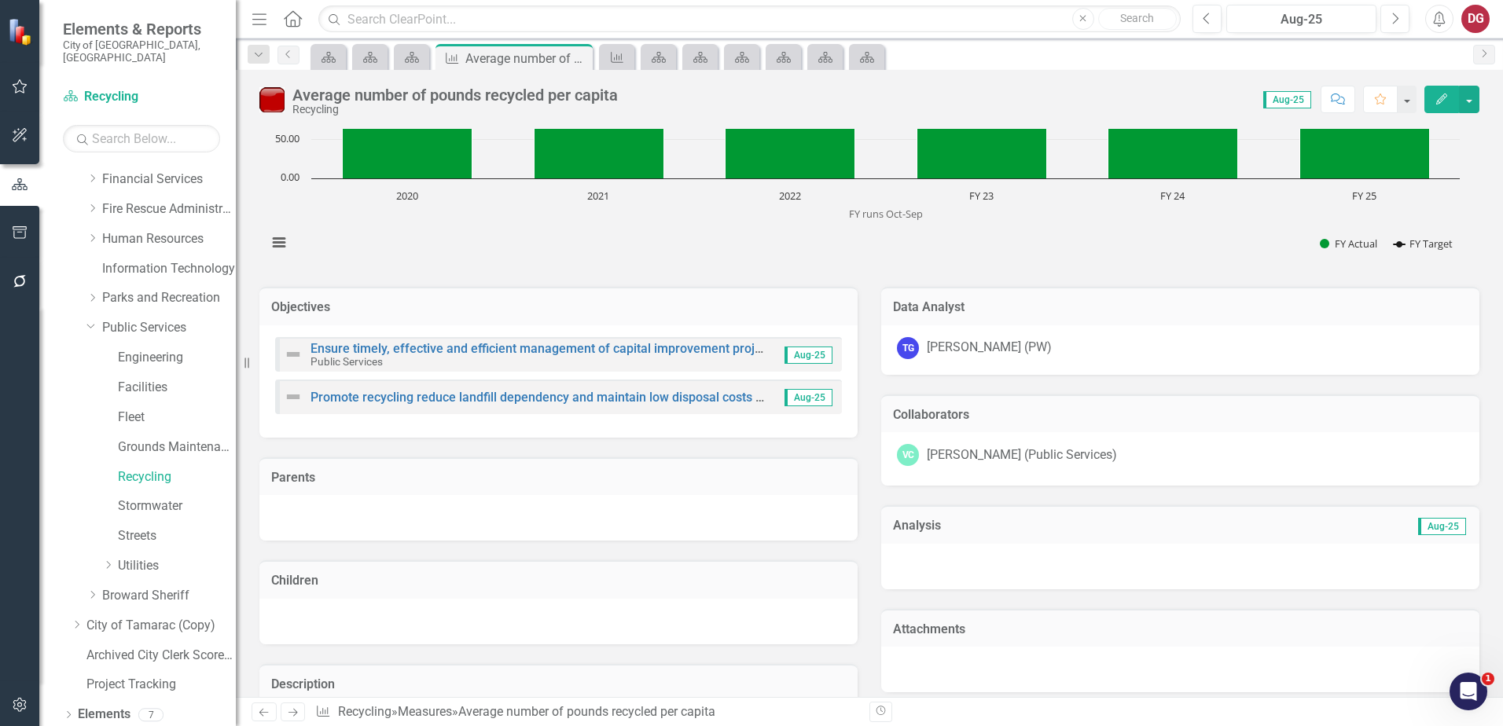
scroll to position [608, 0]
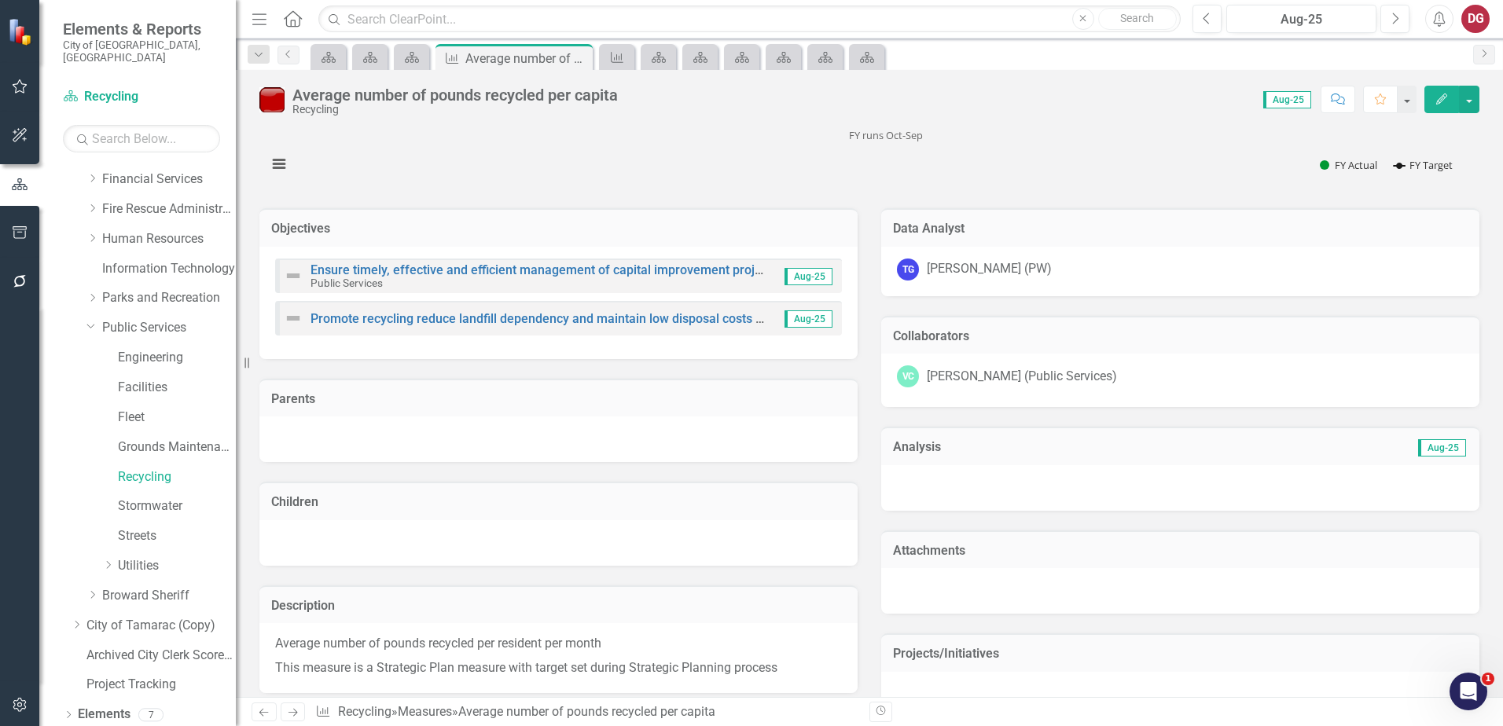
click at [951, 375] on div "[PERSON_NAME] (Public Services)" at bounding box center [1022, 377] width 190 height 18
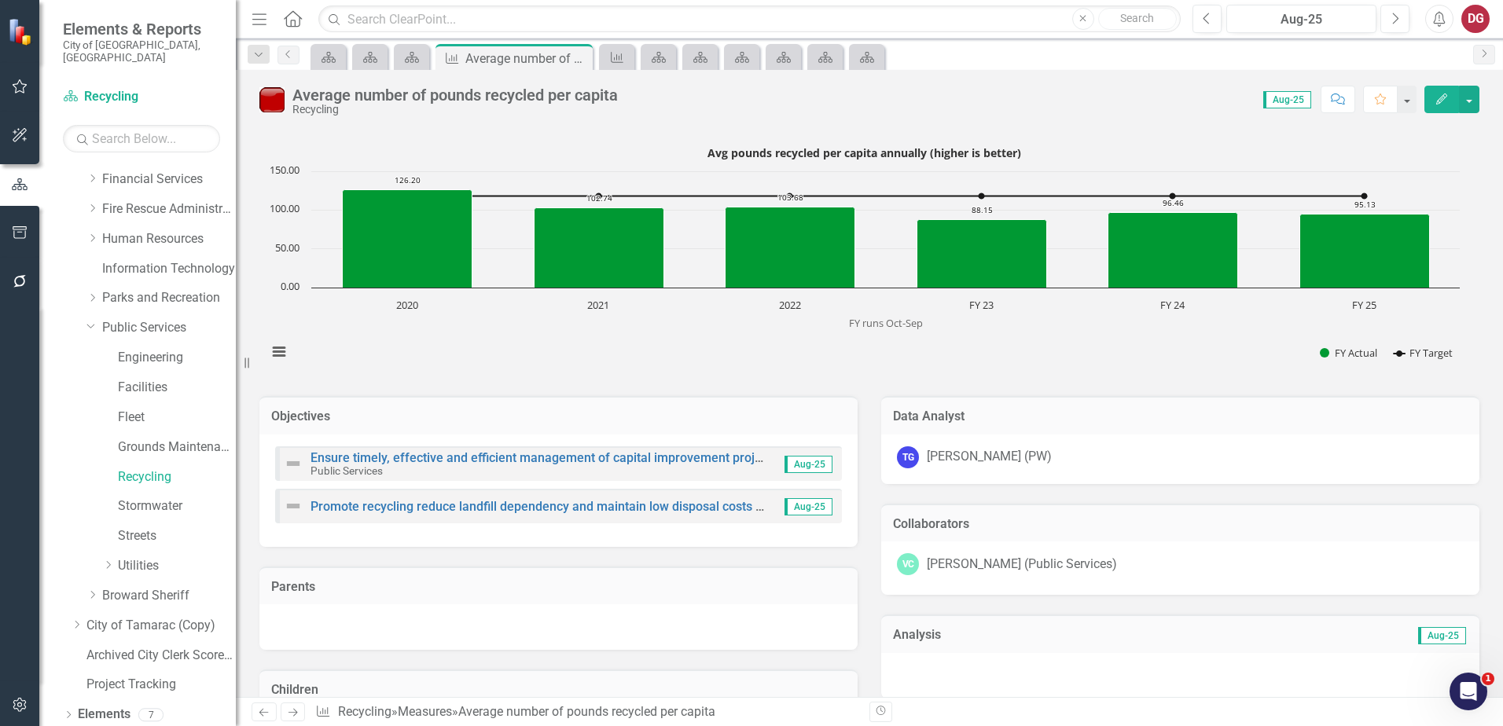
scroll to position [550, 0]
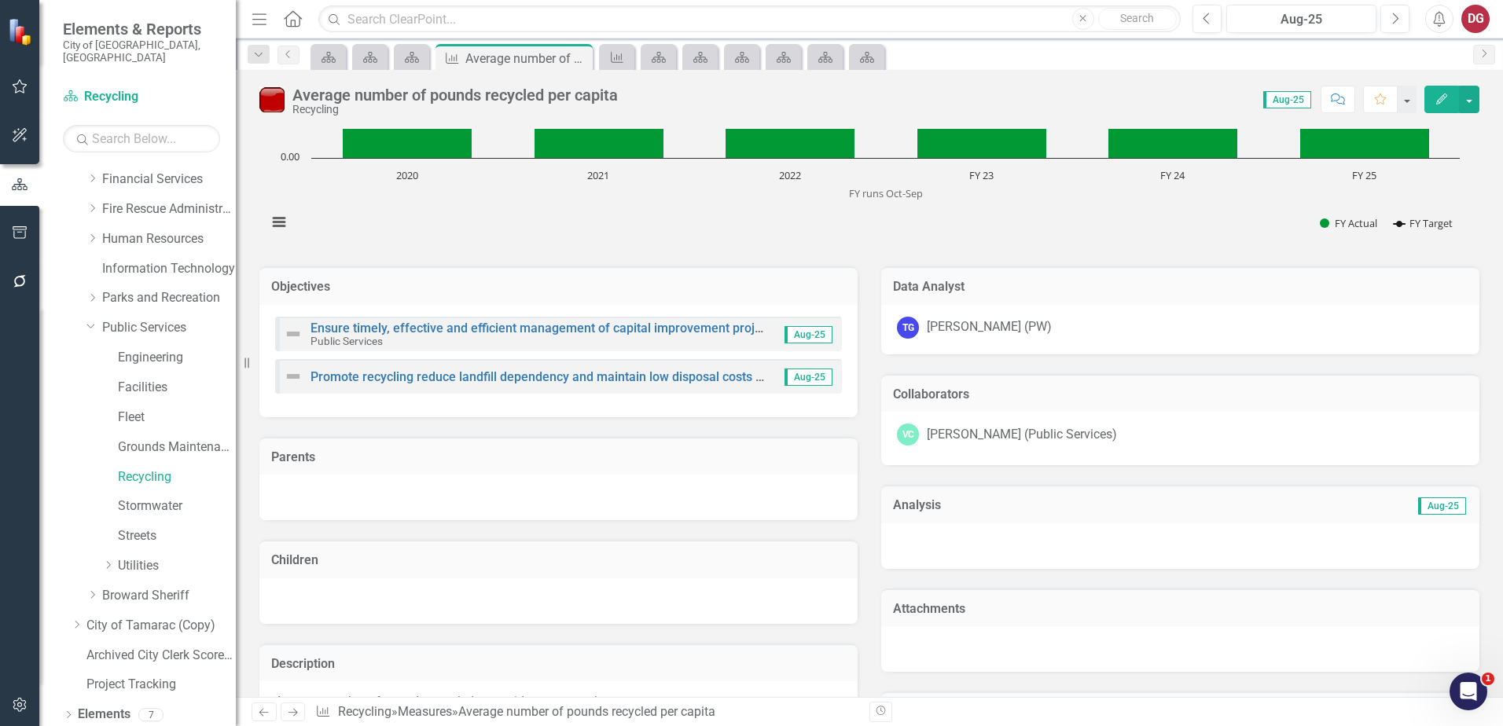
click at [931, 329] on div "[PERSON_NAME] (PW)" at bounding box center [989, 327] width 125 height 18
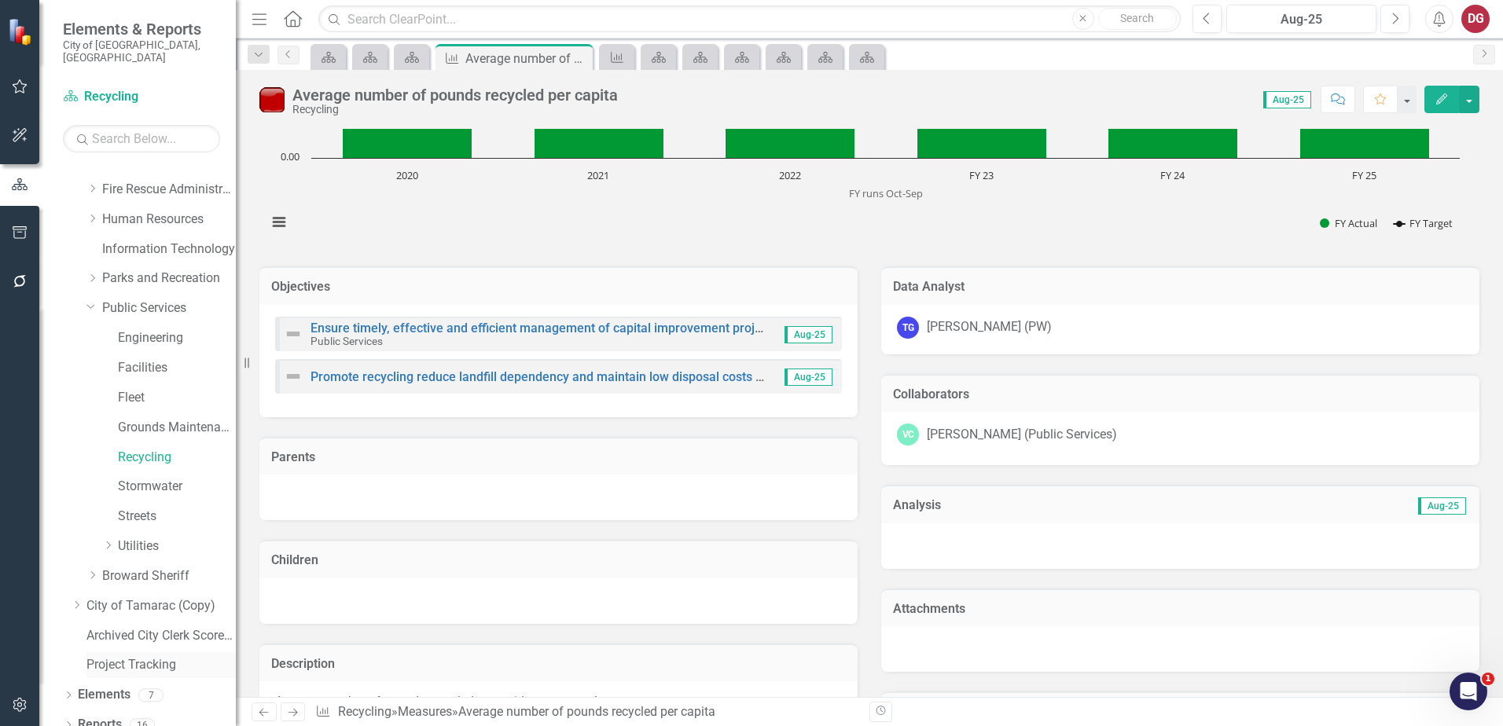
scroll to position [259, 0]
click at [164, 475] on link "Stormwater" at bounding box center [177, 484] width 118 height 18
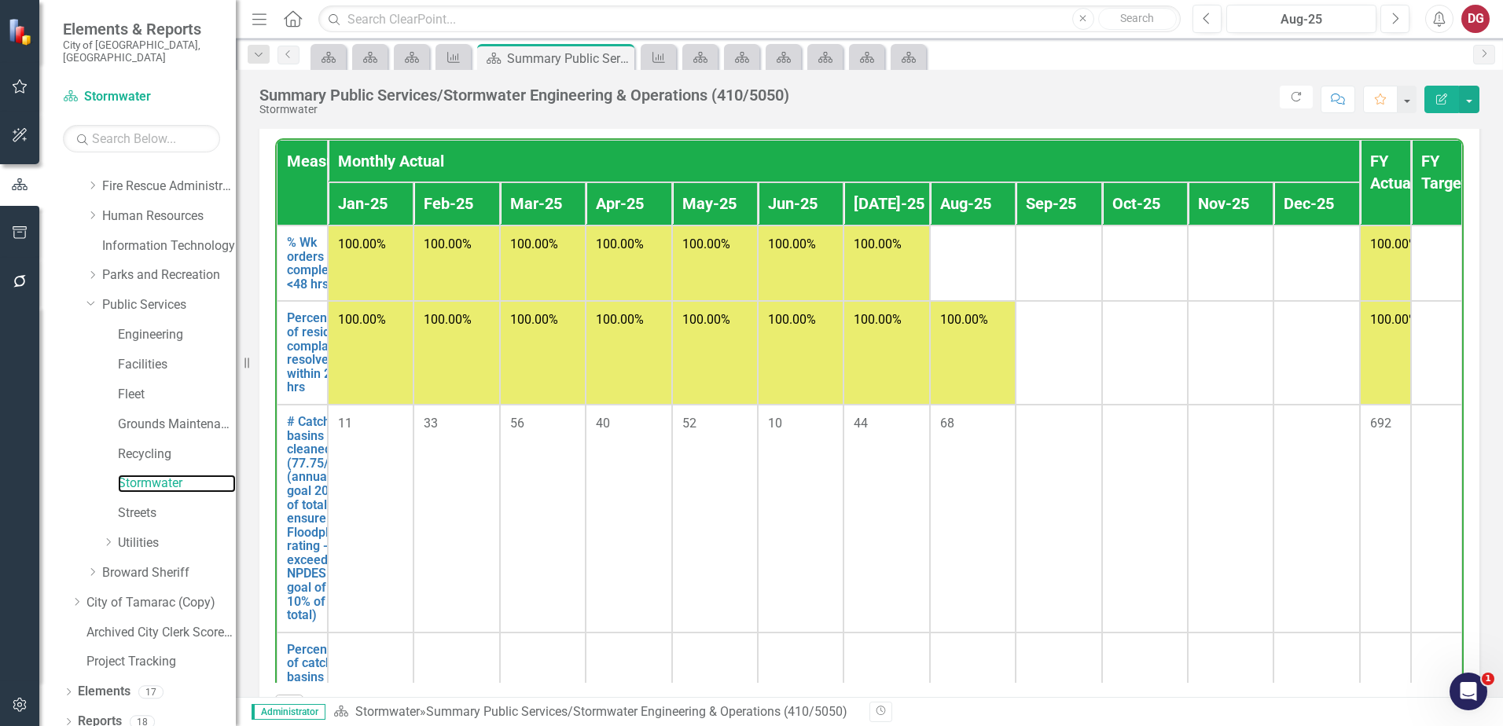
scroll to position [79, 0]
